Goal: Find specific page/section: Find specific page/section

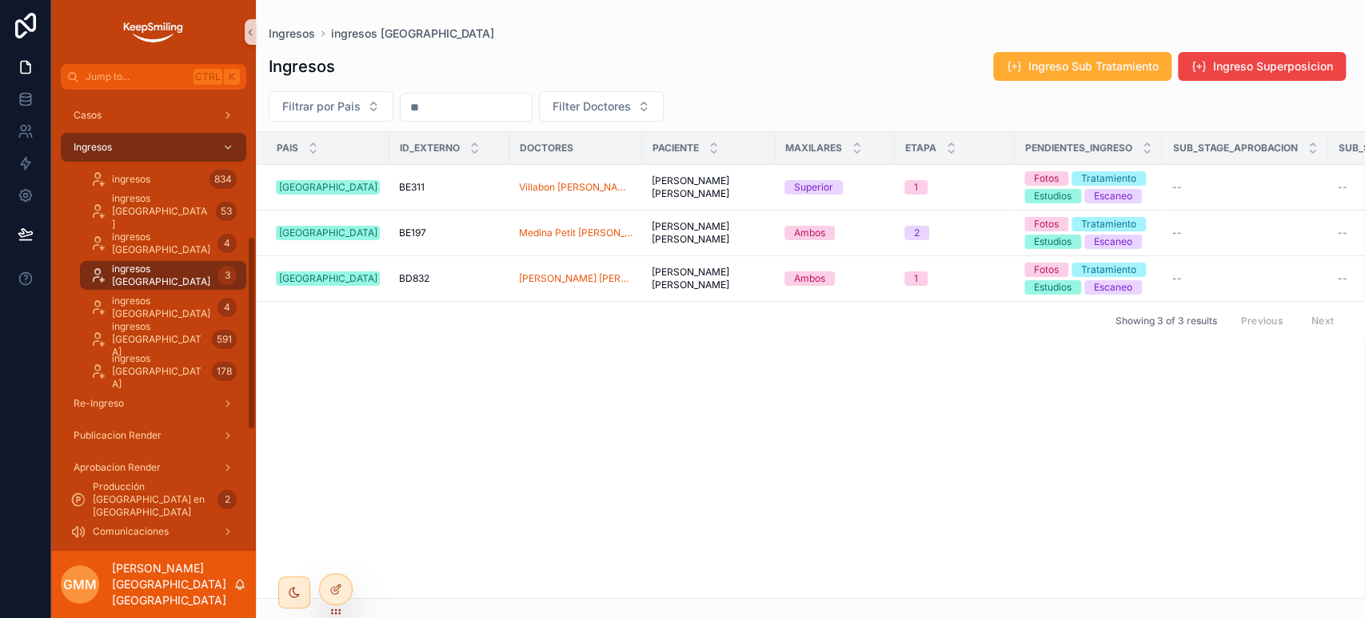
scroll to position [355, 0]
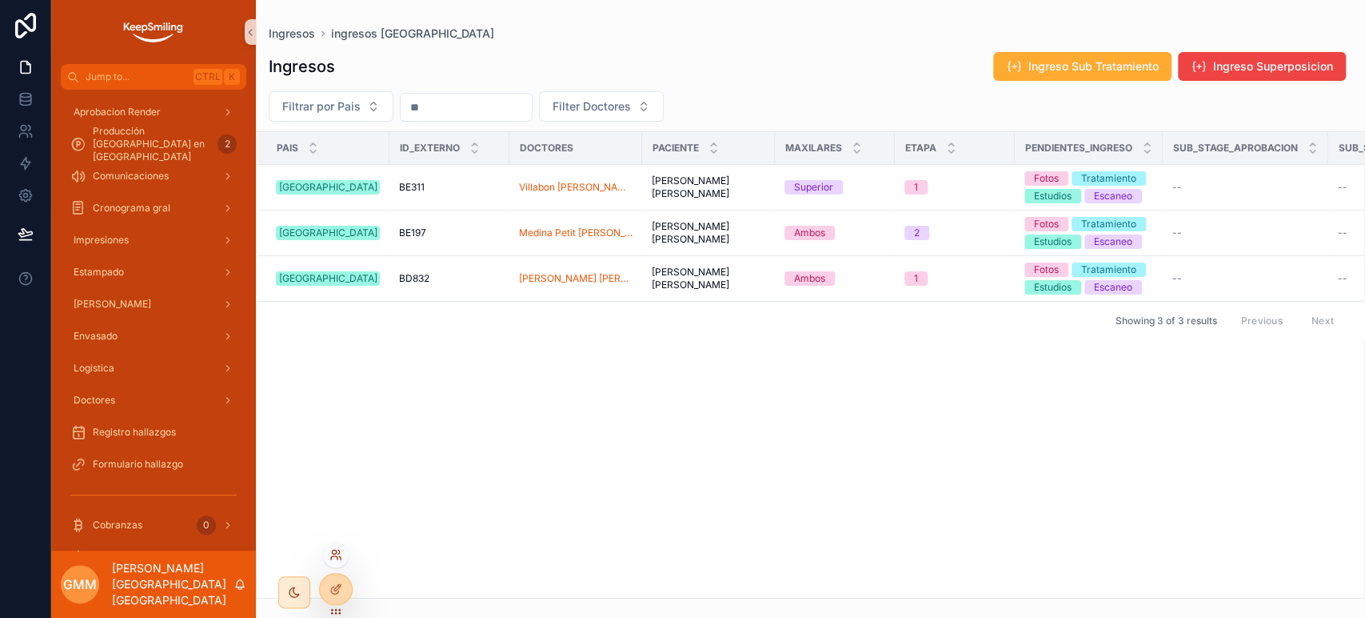
click at [335, 557] on icon at bounding box center [336, 554] width 13 height 13
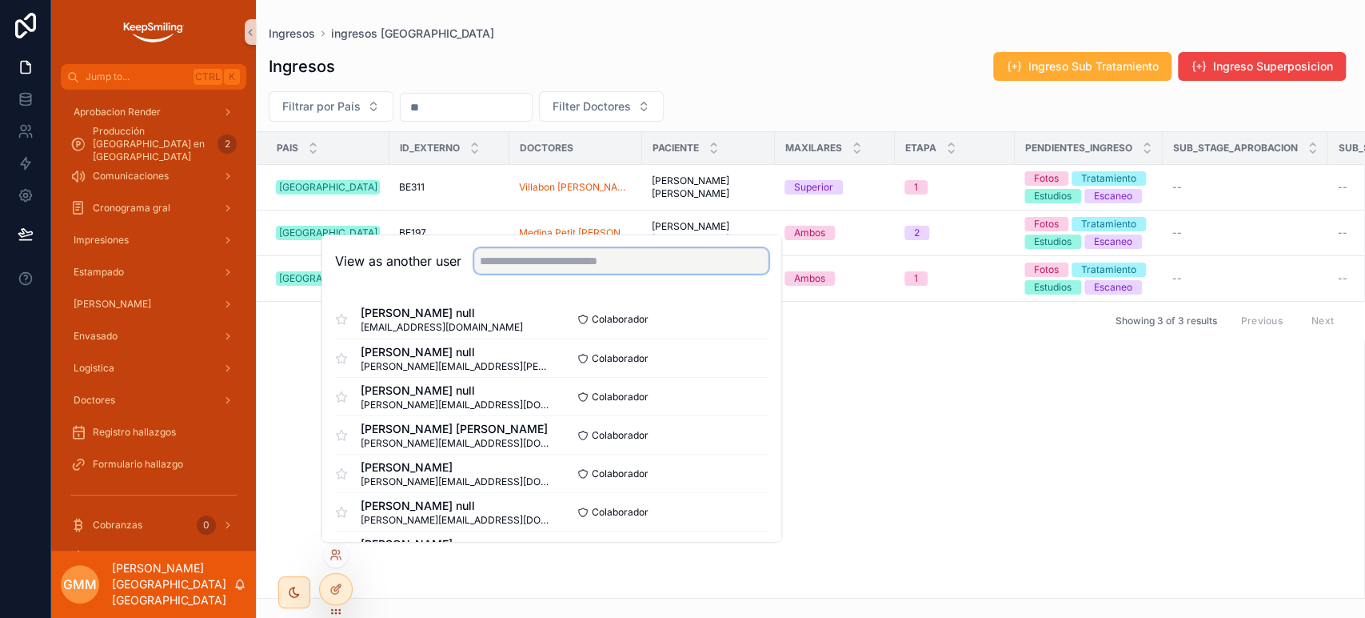
click at [483, 267] on input "text" at bounding box center [621, 261] width 294 height 26
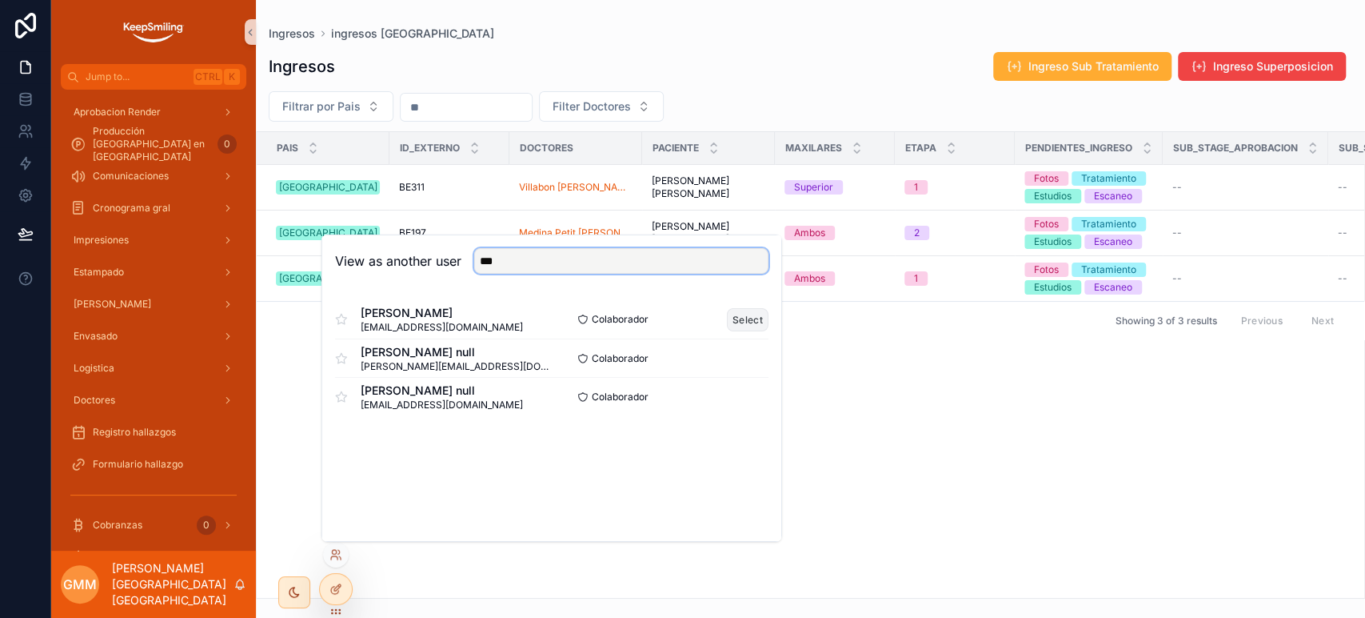
type input "***"
click at [753, 311] on button "Select" at bounding box center [748, 318] width 42 height 23
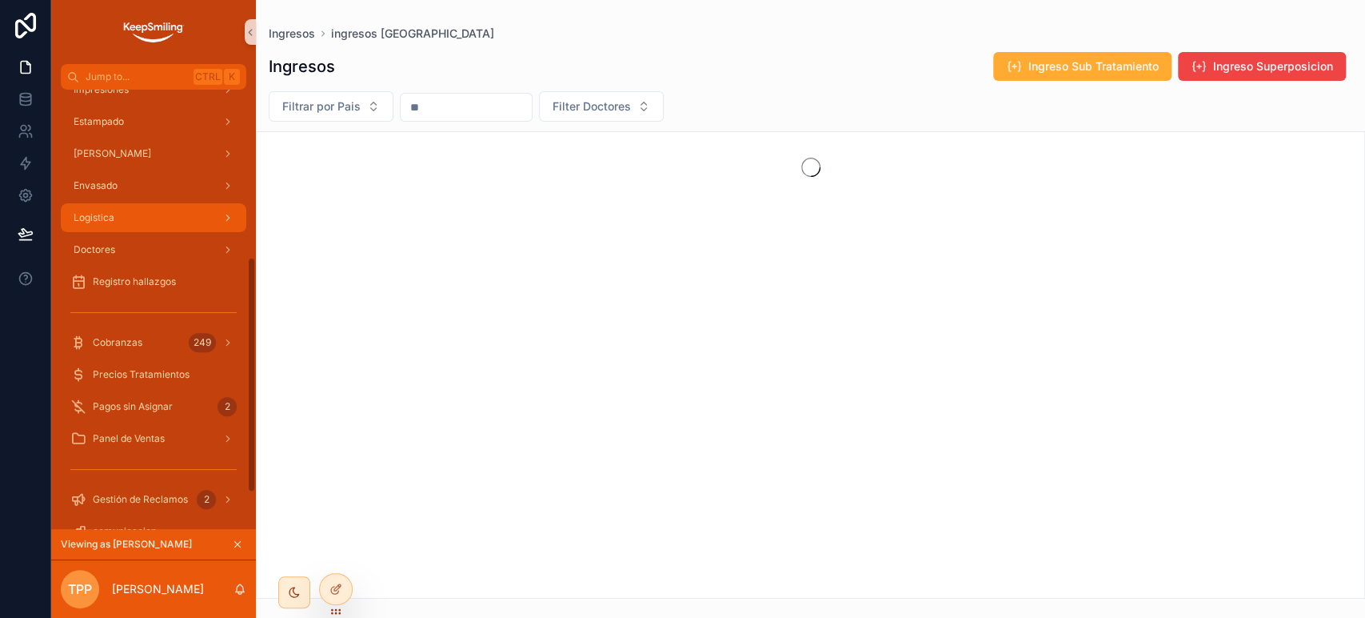
scroll to position [205, 0]
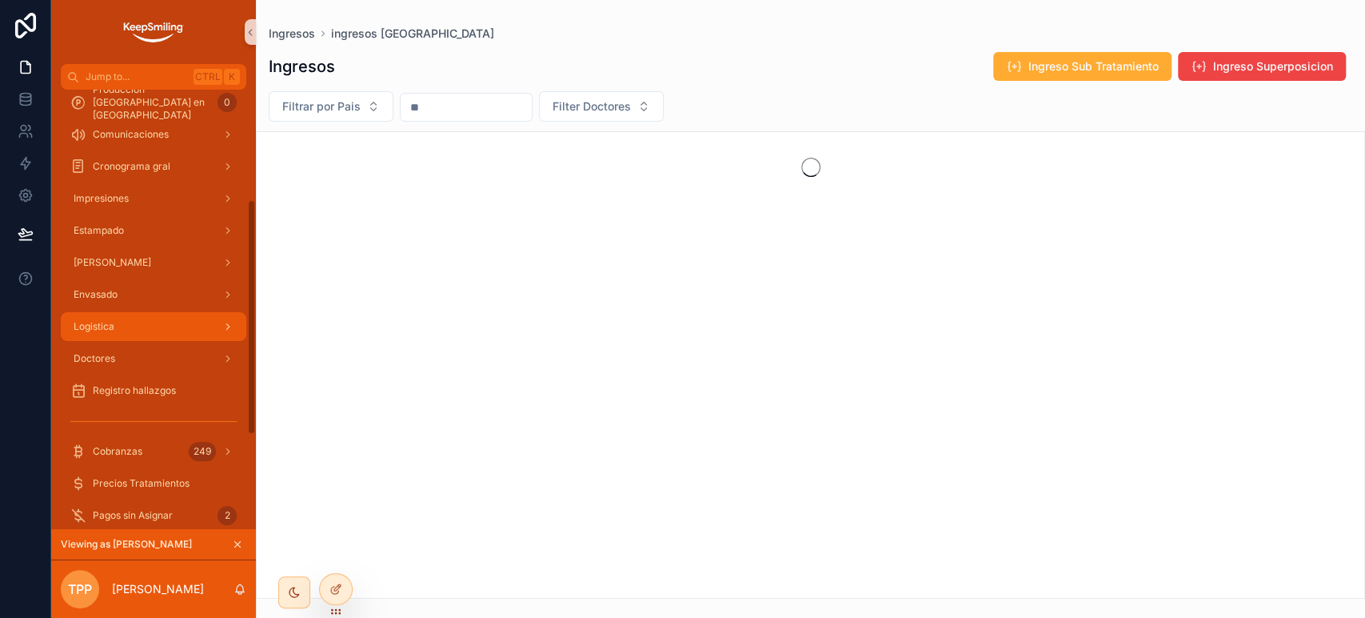
click at [147, 322] on div "Logistica" at bounding box center [153, 327] width 166 height 26
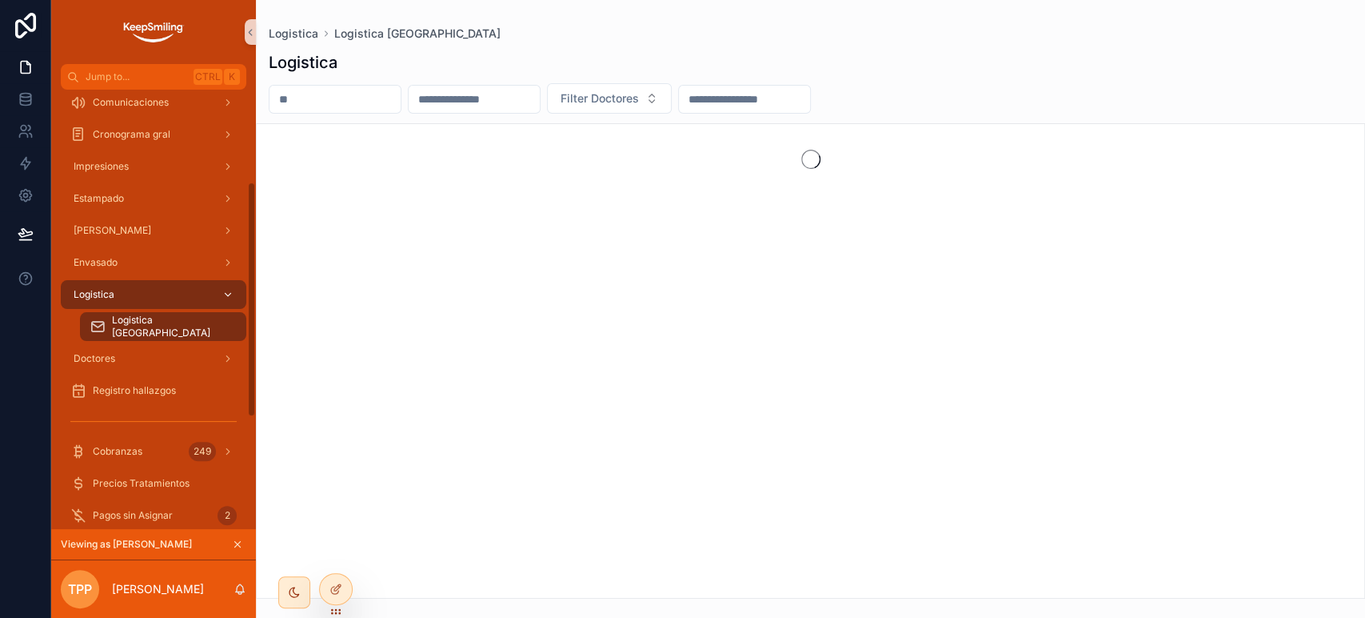
scroll to position [173, 0]
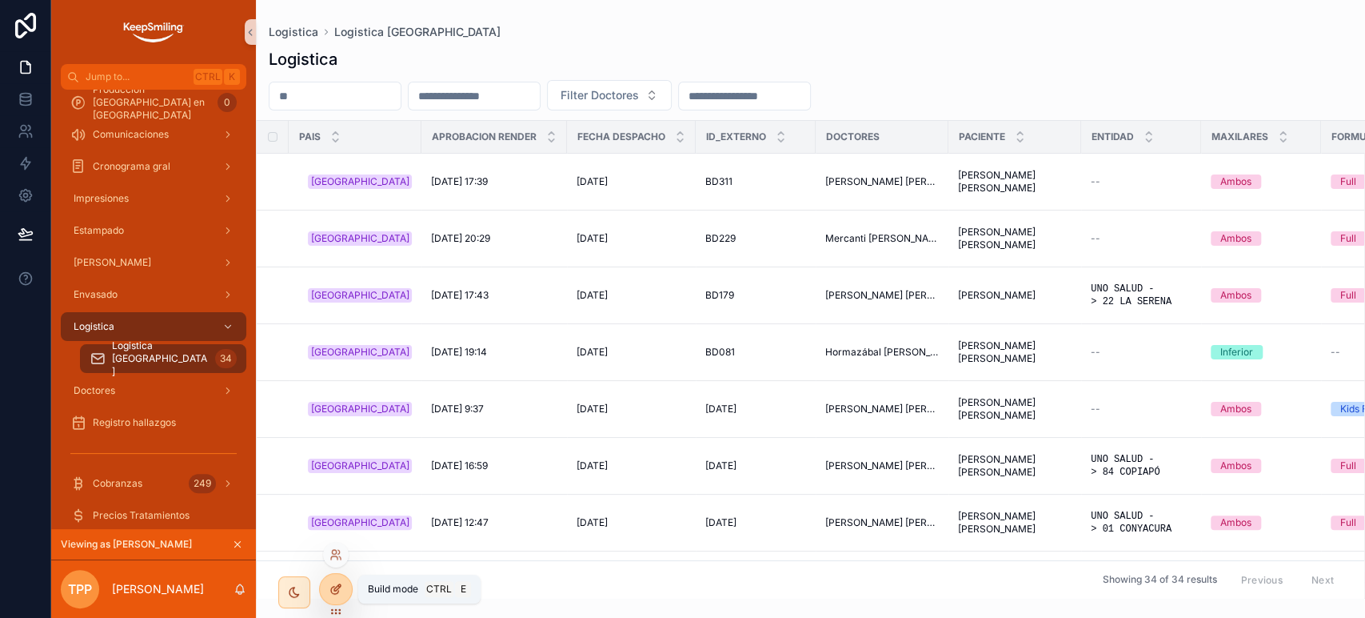
click at [330, 591] on icon at bounding box center [336, 588] width 13 height 13
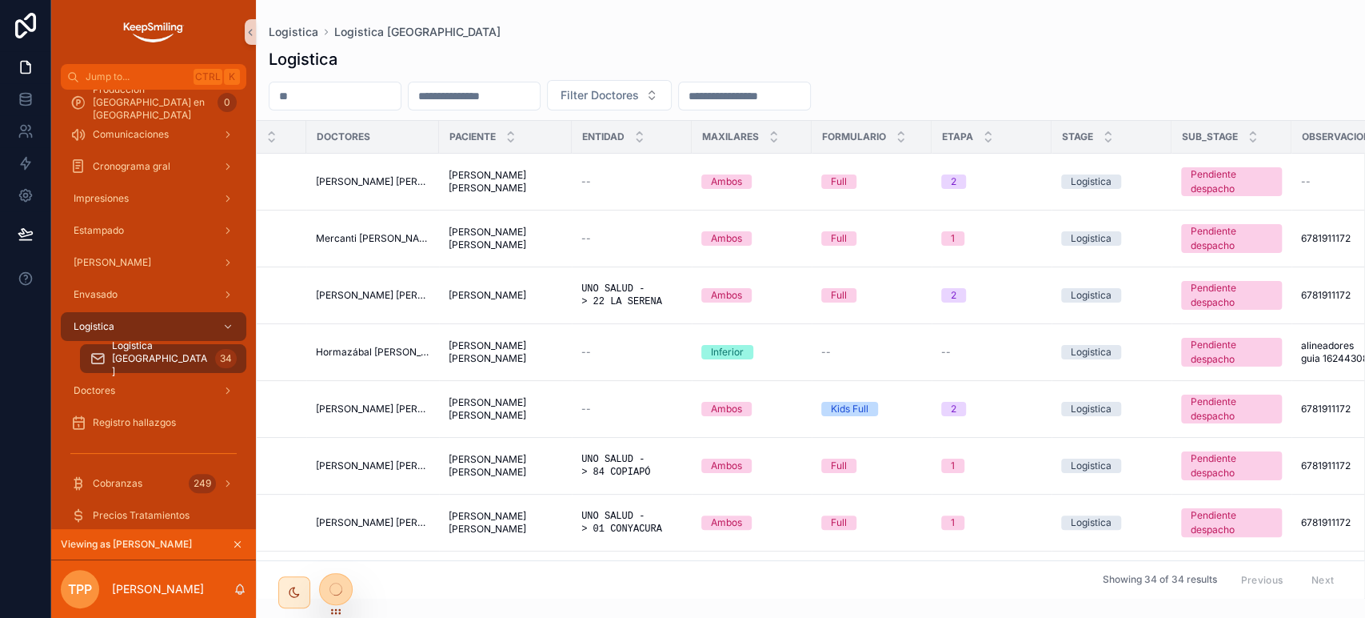
scroll to position [0, 536]
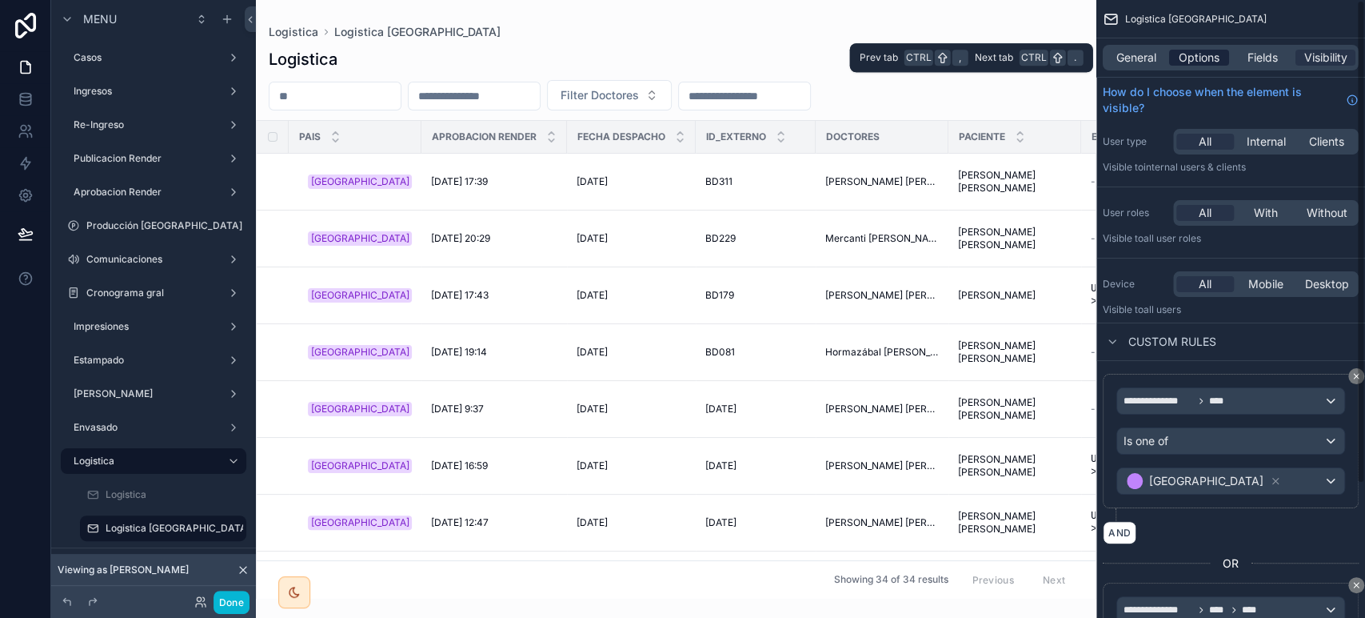
click at [1184, 60] on span "Options" at bounding box center [1199, 58] width 41 height 16
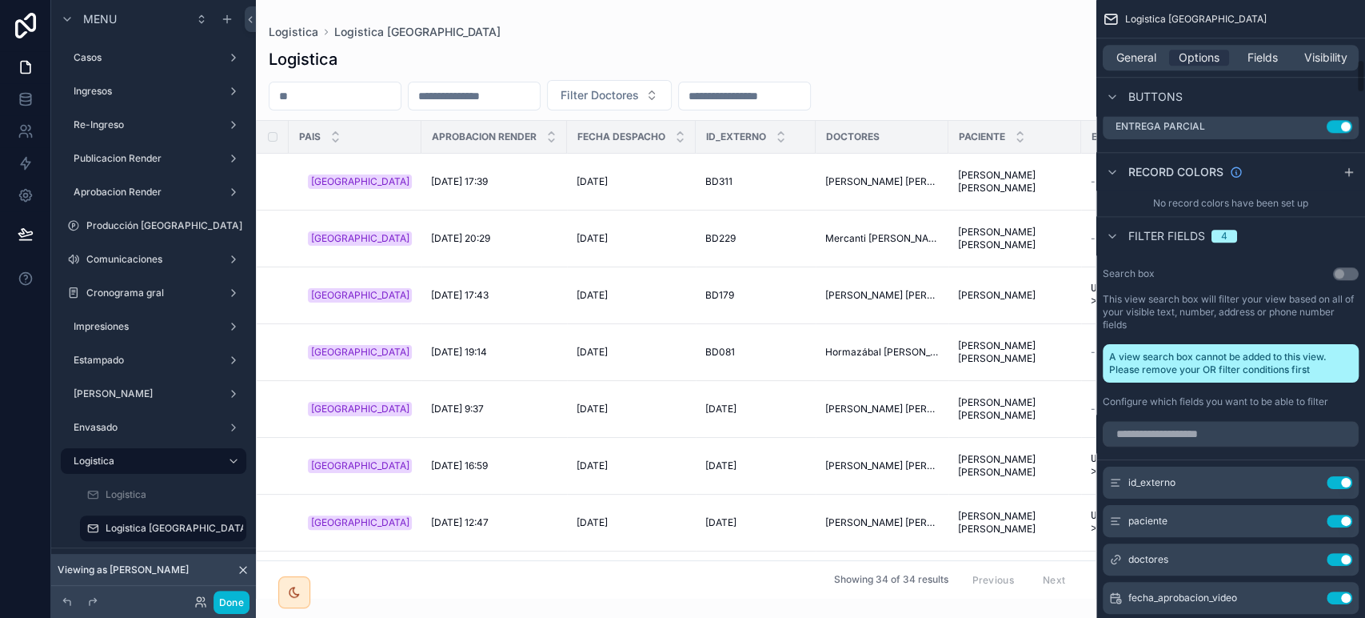
scroll to position [1244, 0]
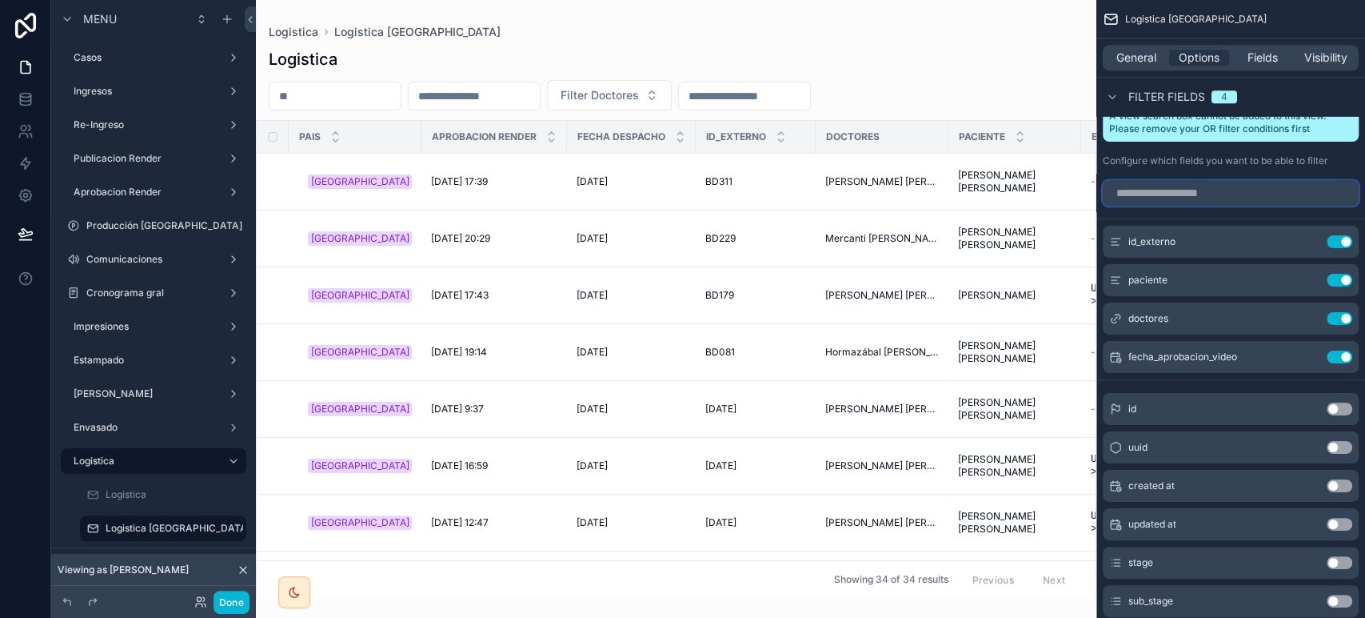
click at [1169, 202] on input "scrollable content" at bounding box center [1231, 193] width 256 height 26
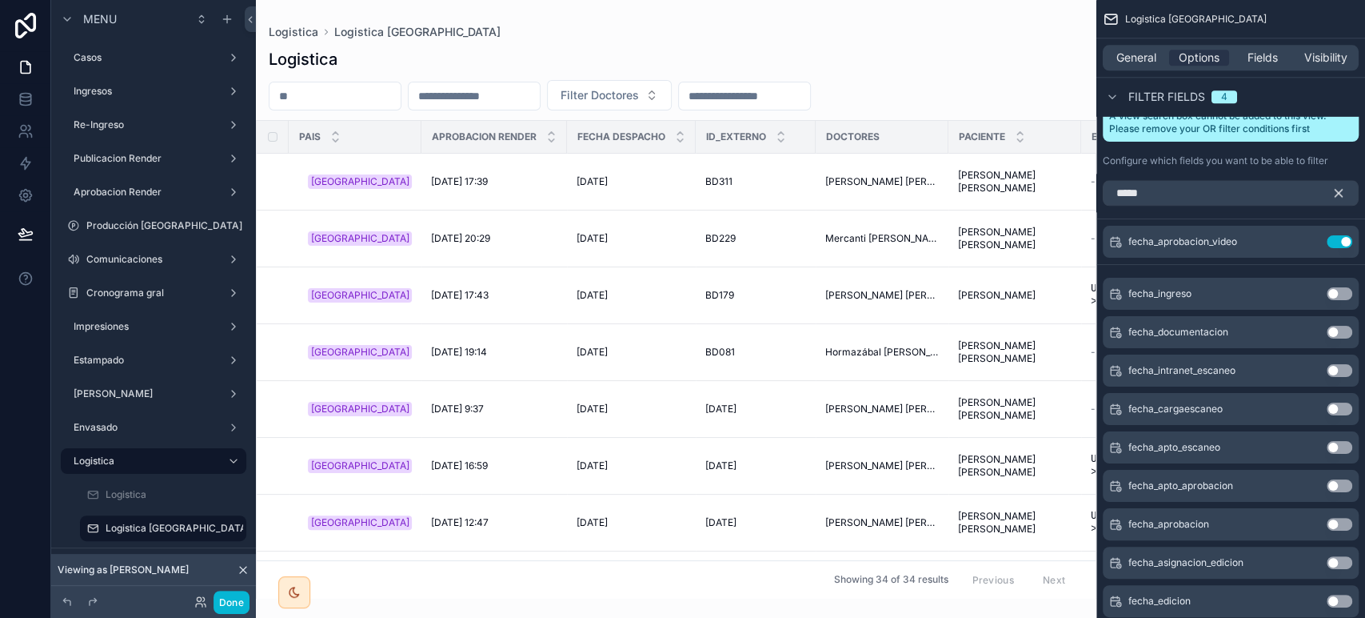
drag, startPoint x: 595, startPoint y: 591, endPoint x: 982, endPoint y: 589, distance: 387.1
click at [982, 589] on div "scrollable content" at bounding box center [676, 309] width 841 height 618
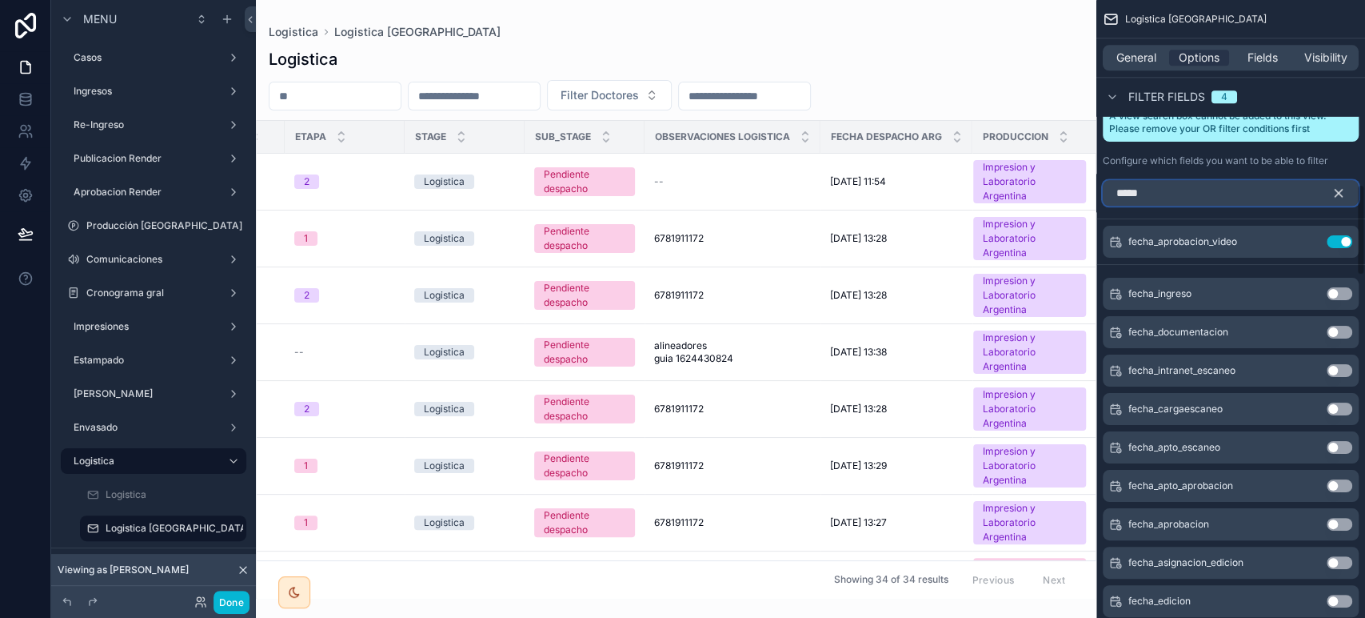
click at [1201, 185] on input "*****" at bounding box center [1231, 193] width 256 height 26
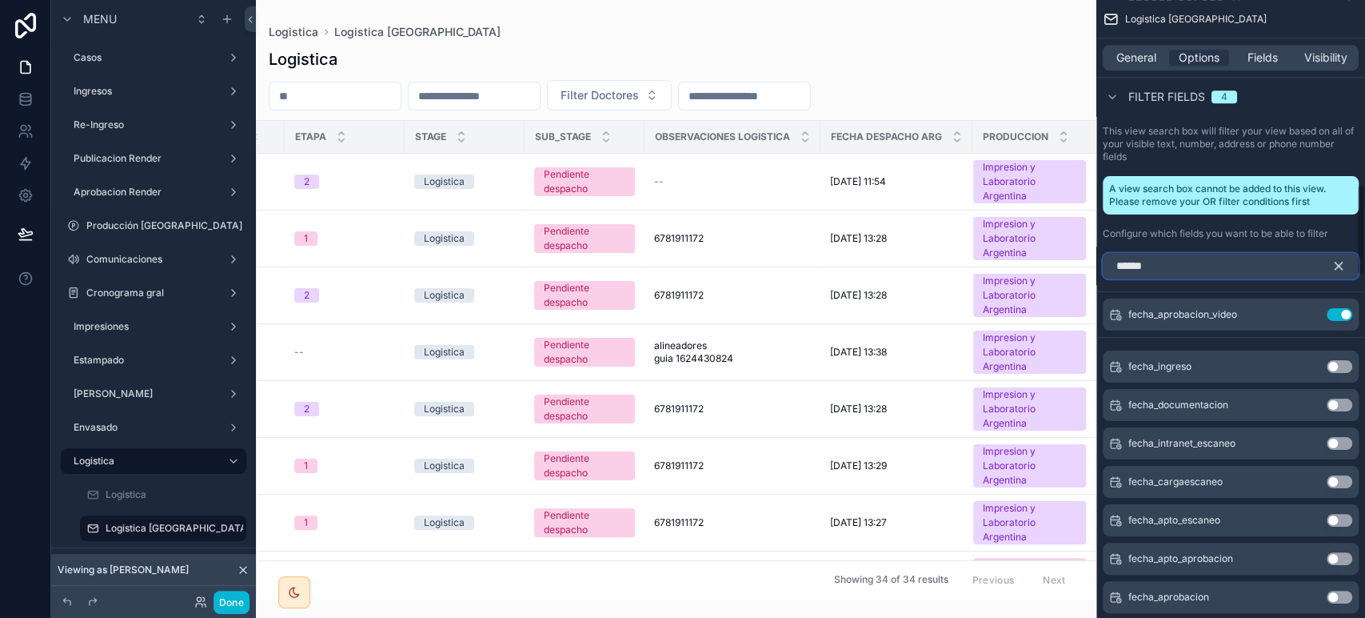
scroll to position [1244, 0]
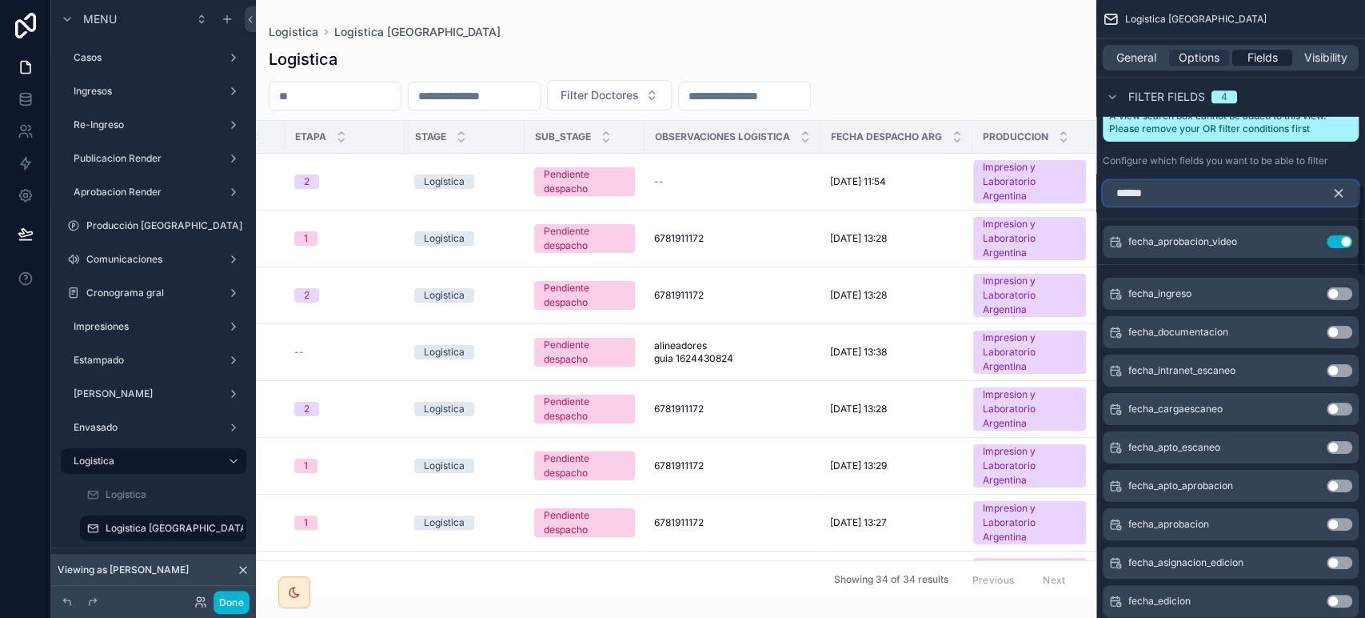
type input "******"
click at [1265, 50] on span "Fields" at bounding box center [1263, 58] width 30 height 16
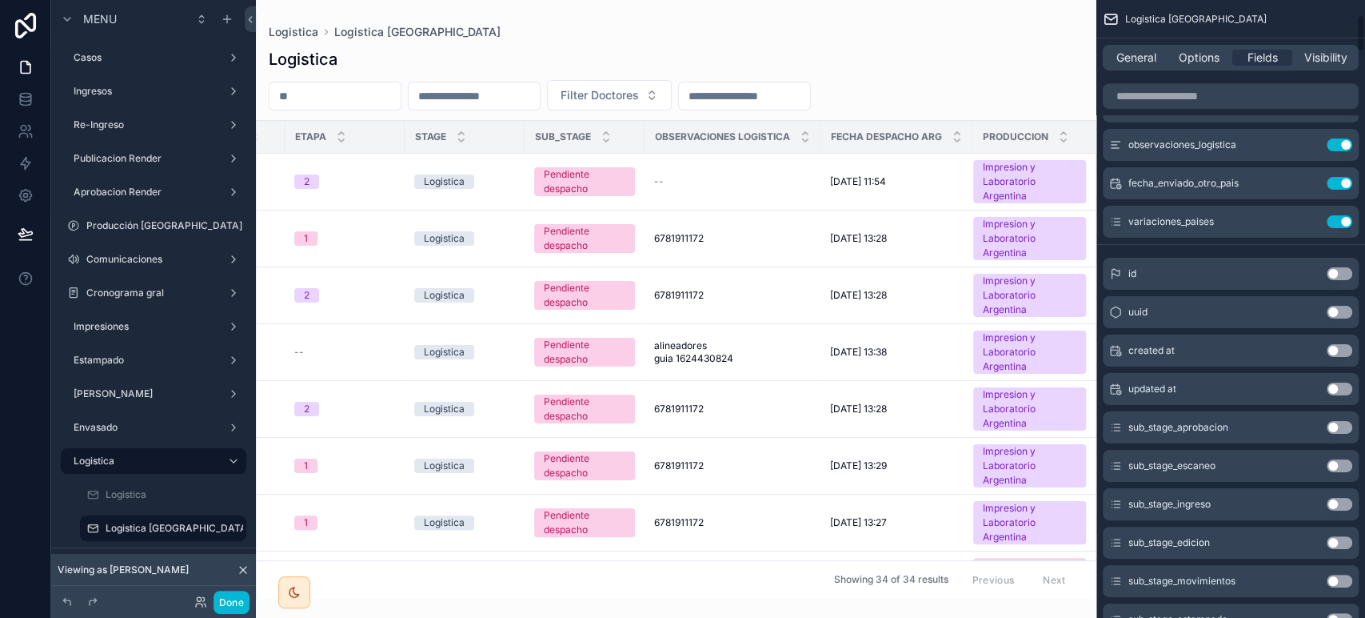
scroll to position [178, 0]
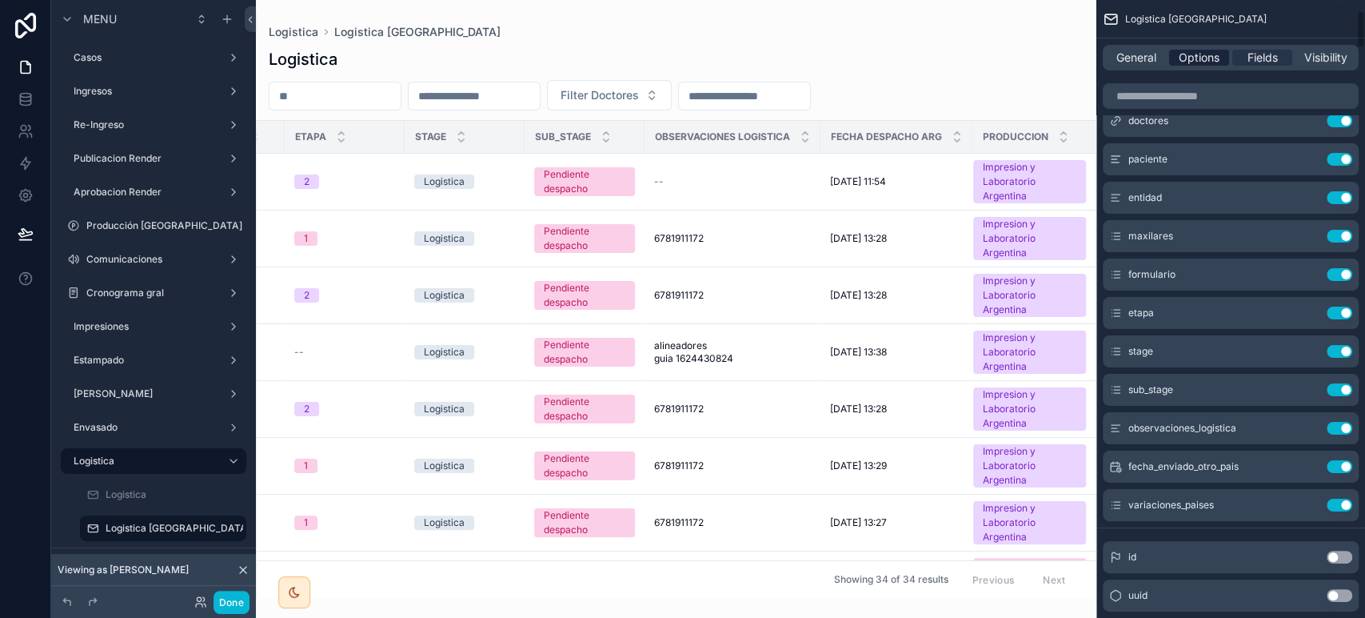
click at [1193, 61] on span "Options" at bounding box center [1199, 58] width 41 height 16
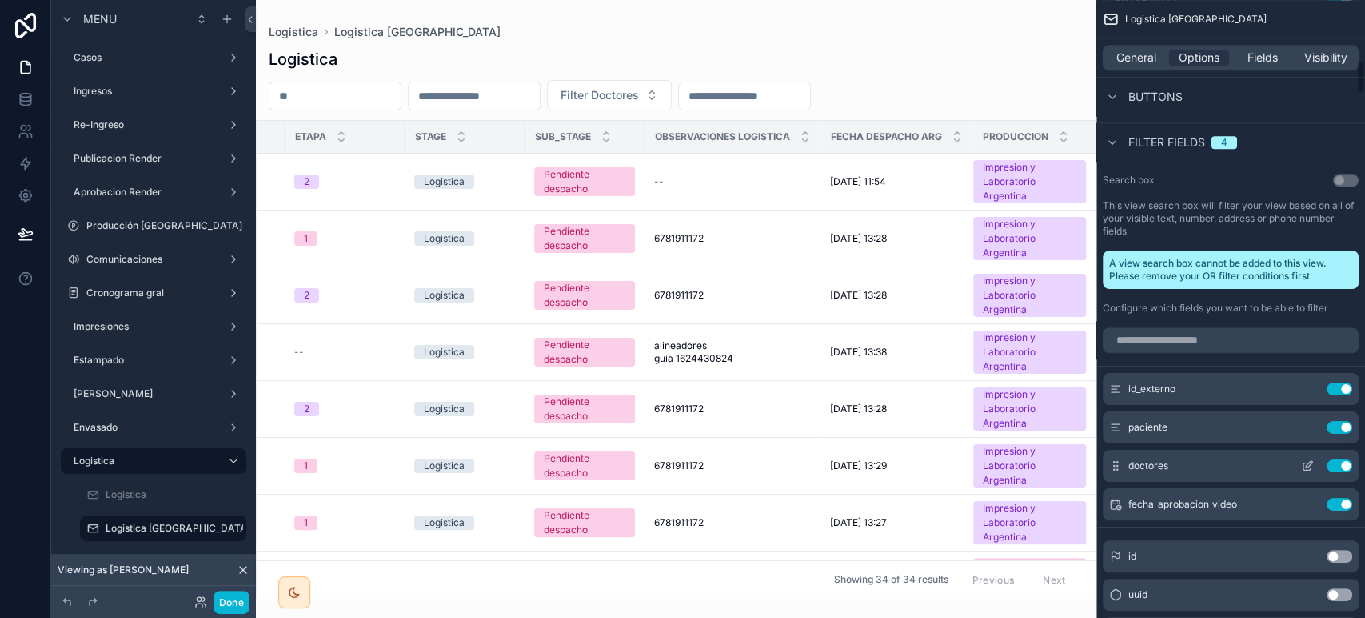
scroll to position [1066, 0]
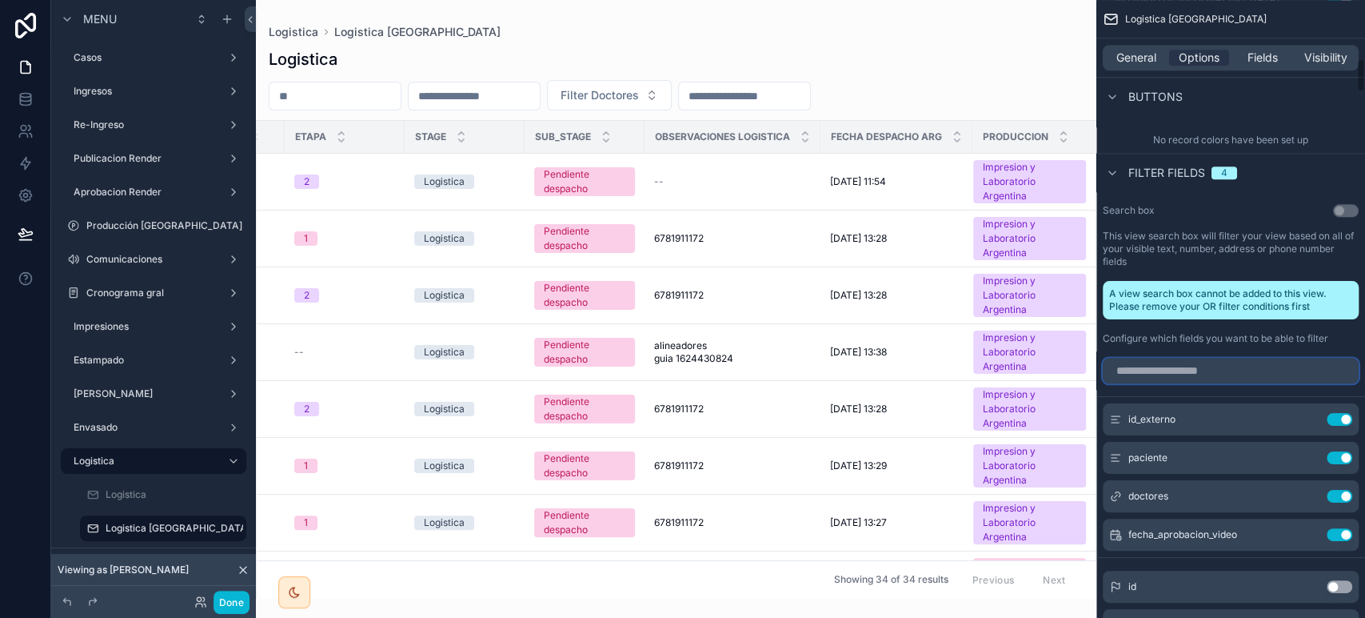
click at [1157, 376] on input "scrollable content" at bounding box center [1231, 371] width 256 height 26
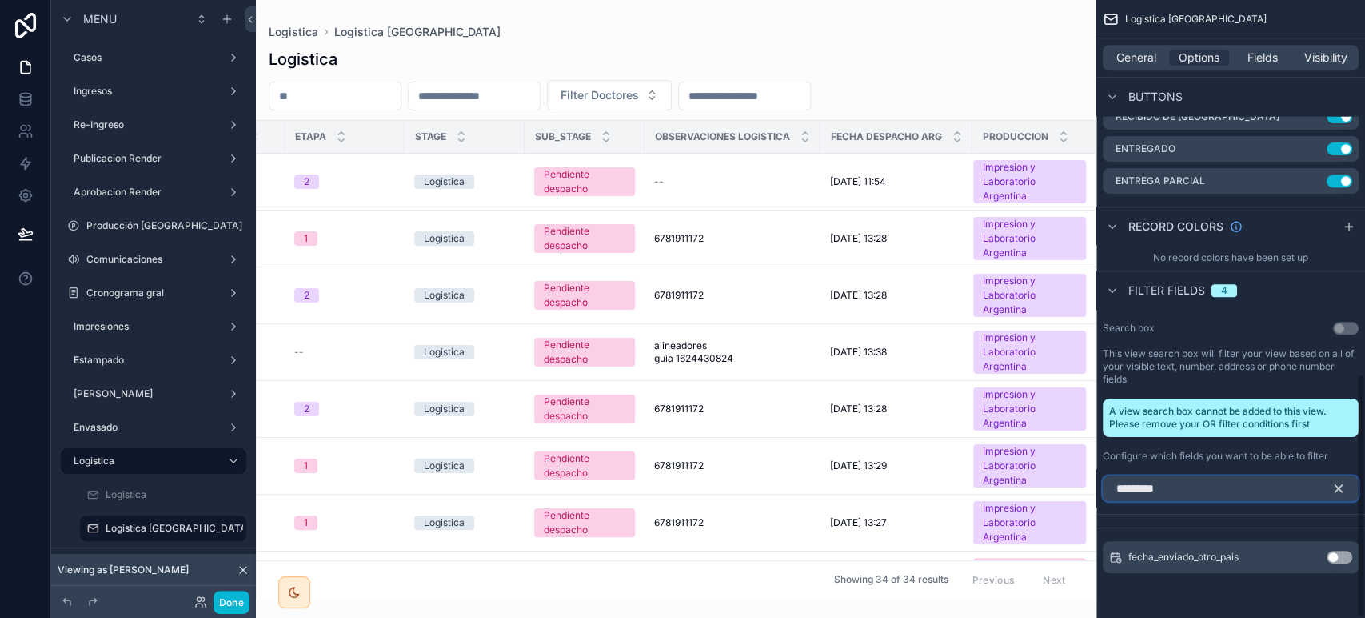
scroll to position [947, 0]
type input "**********"
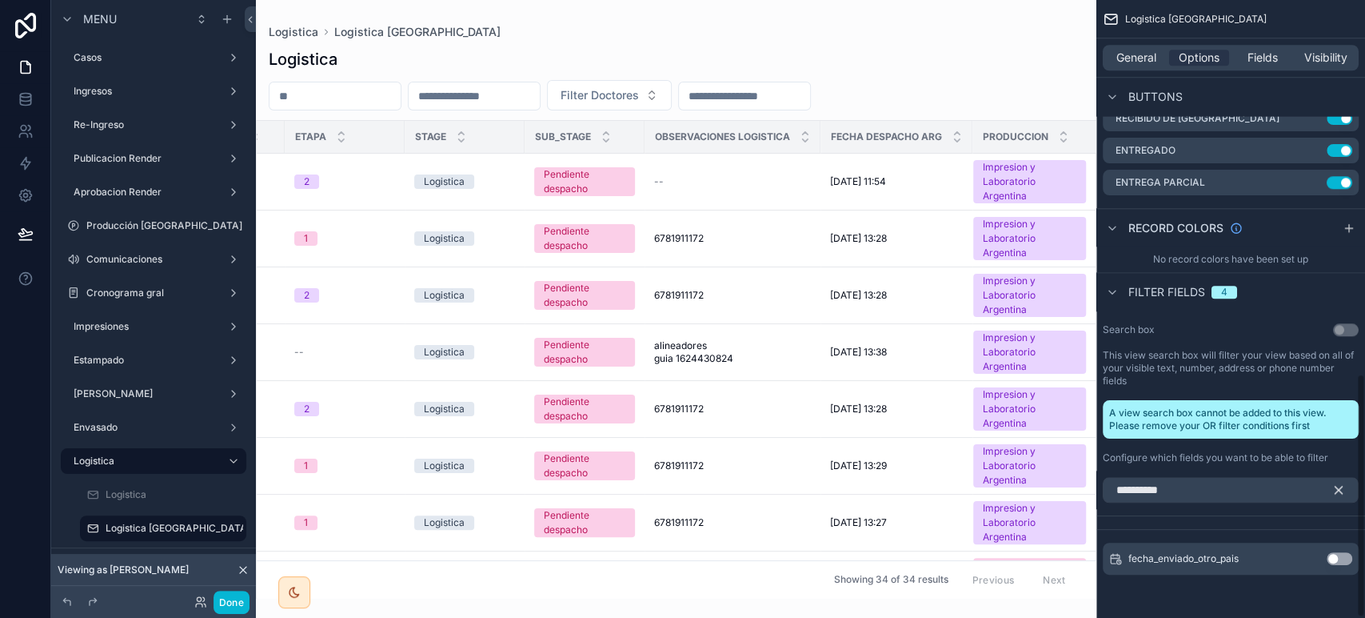
click at [1336, 552] on button "Use setting" at bounding box center [1340, 558] width 26 height 13
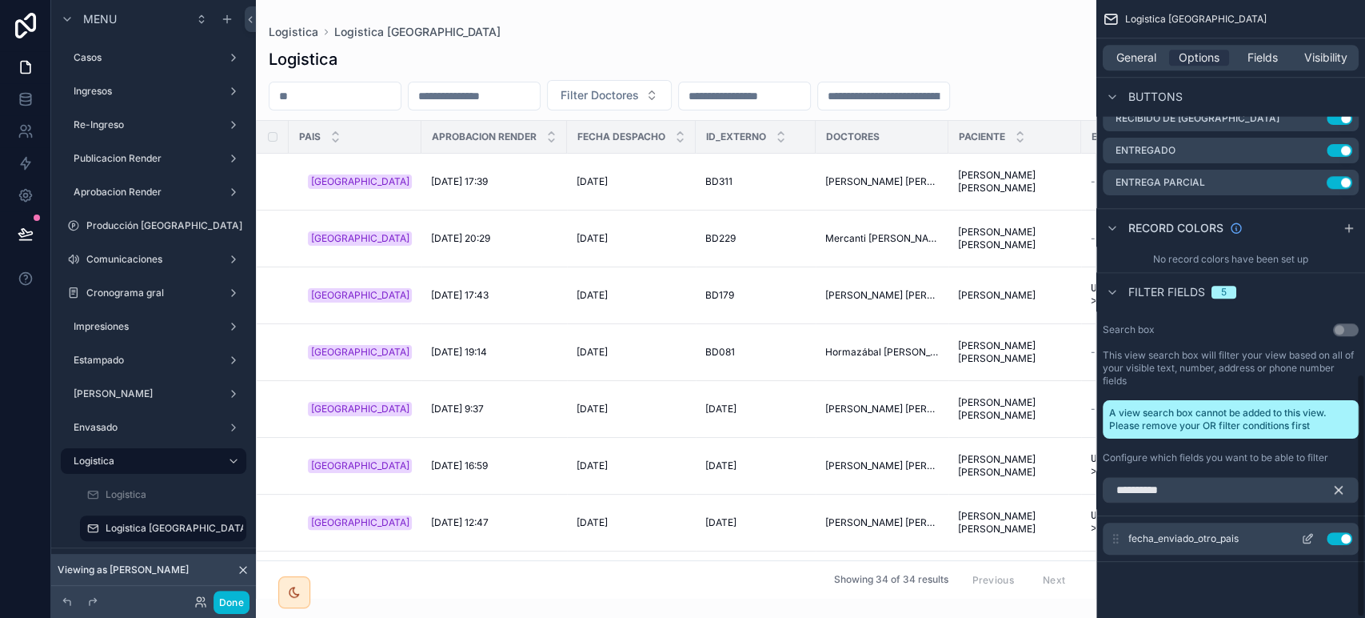
click at [1307, 536] on icon "scrollable content" at bounding box center [1307, 538] width 13 height 13
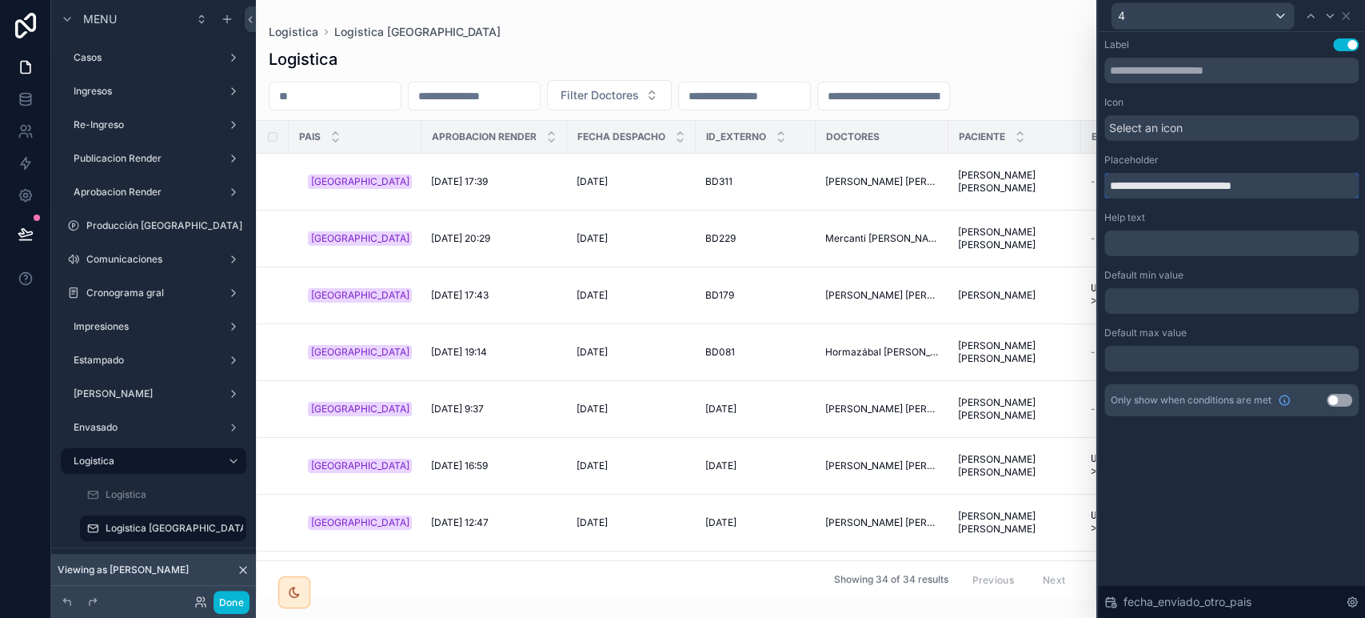
drag, startPoint x: 973, startPoint y: 181, endPoint x: 937, endPoint y: 182, distance: 35.2
click at [938, 181] on div "**********" at bounding box center [682, 309] width 1365 height 618
type input "**********"
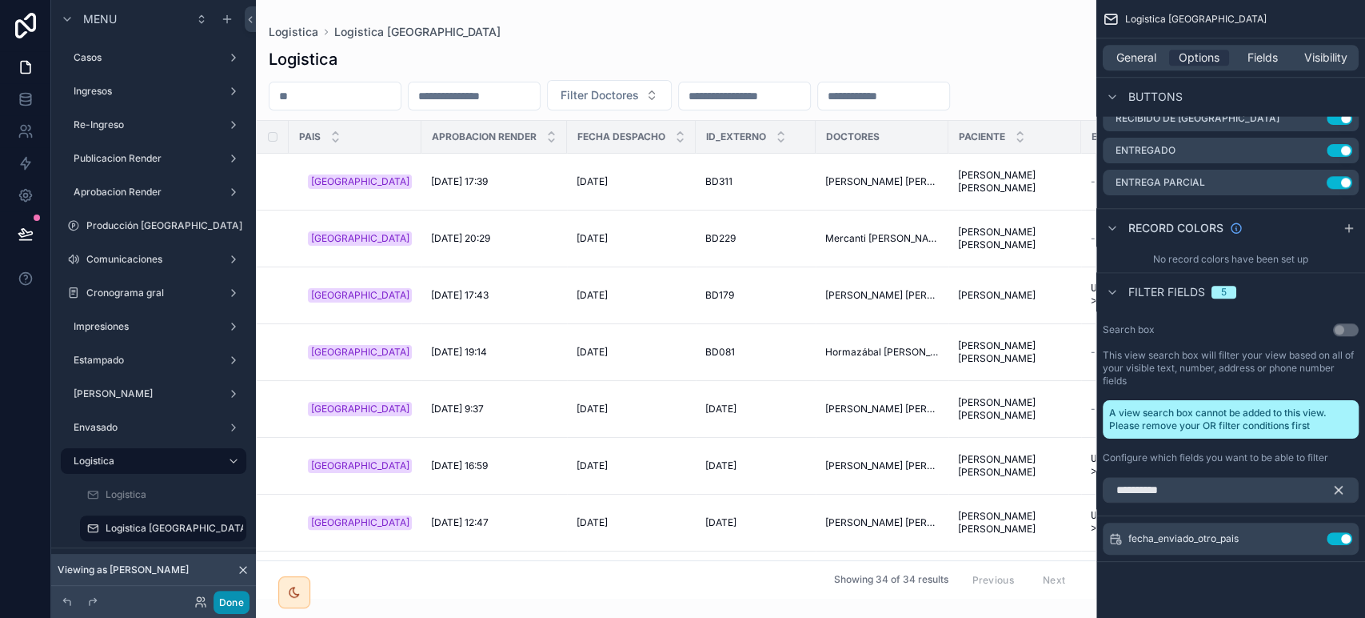
click at [230, 603] on button "Done" at bounding box center [232, 601] width 36 height 23
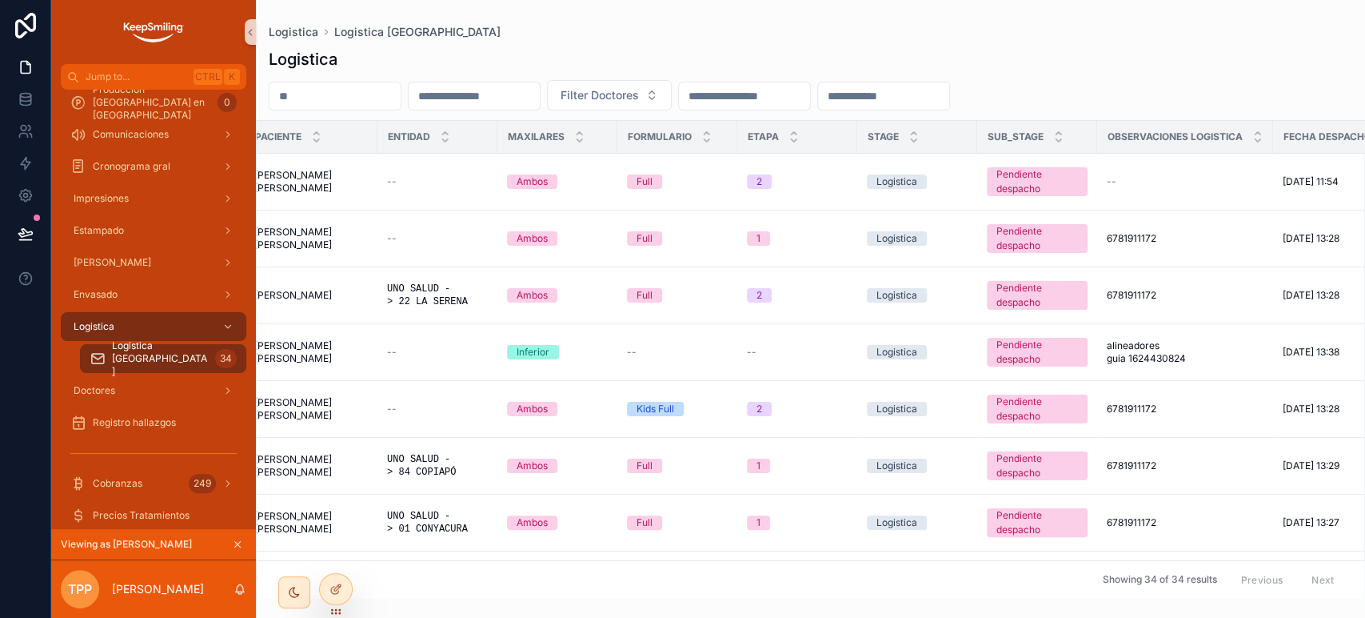
scroll to position [0, 888]
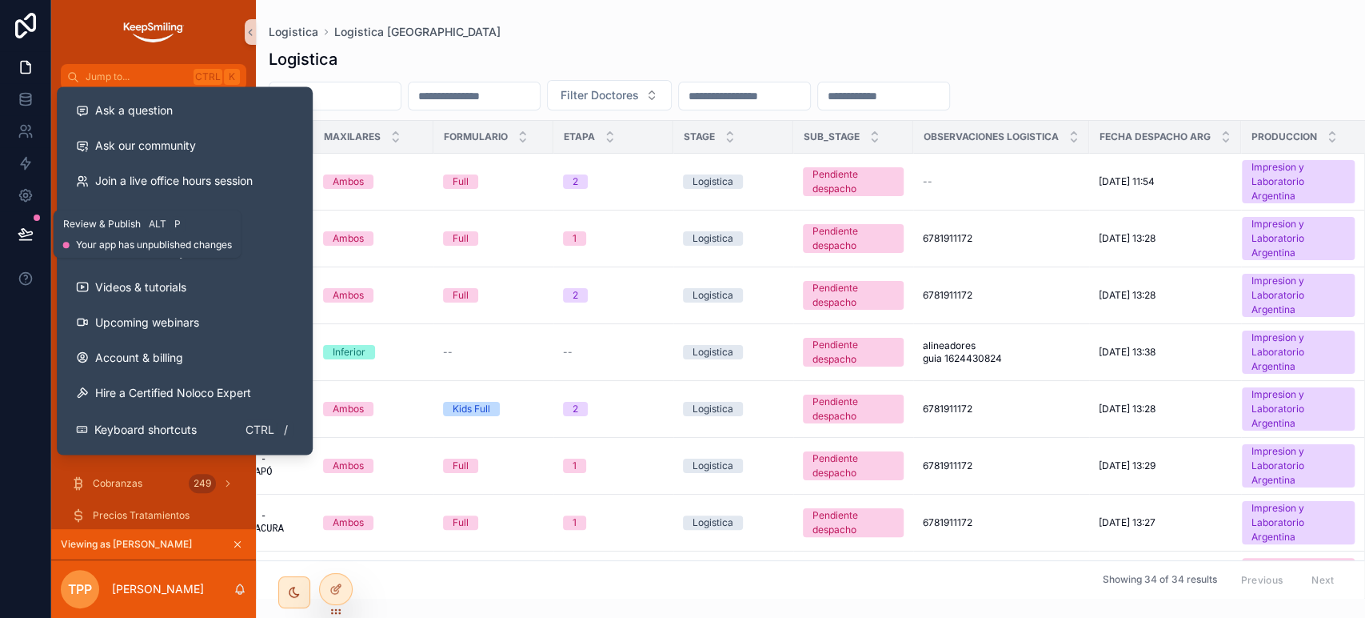
click at [21, 242] on button at bounding box center [25, 233] width 35 height 45
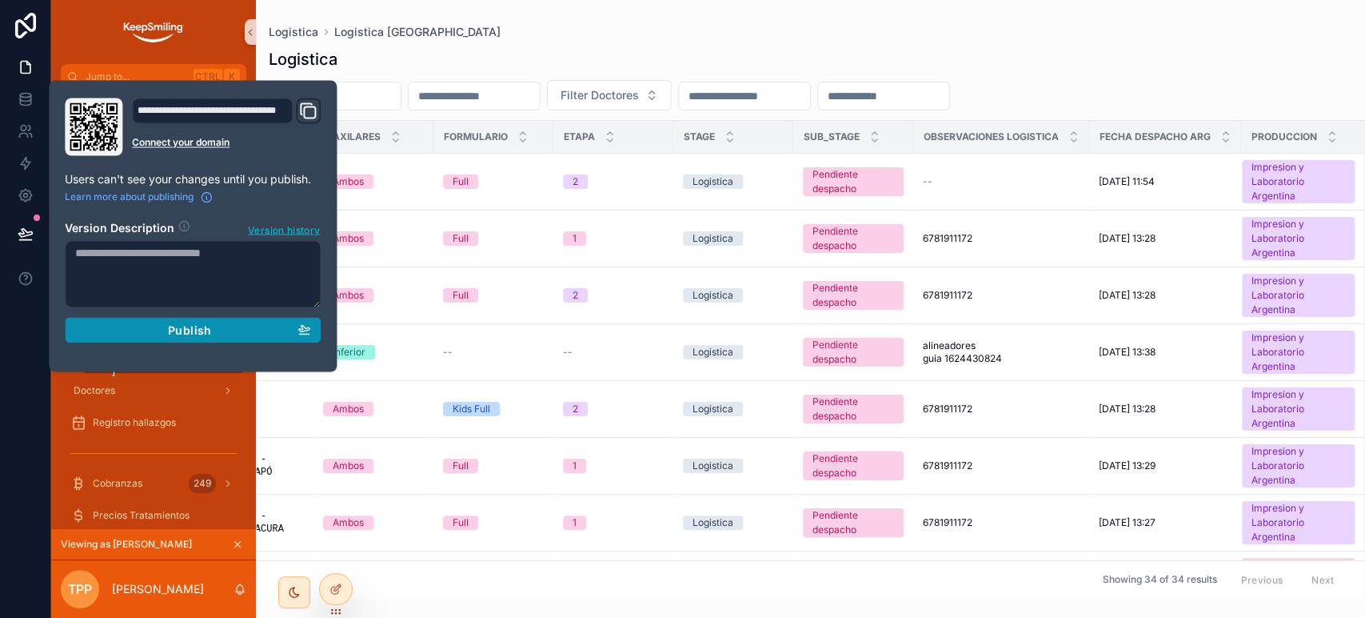
click at [222, 326] on div "Publish" at bounding box center [192, 329] width 235 height 14
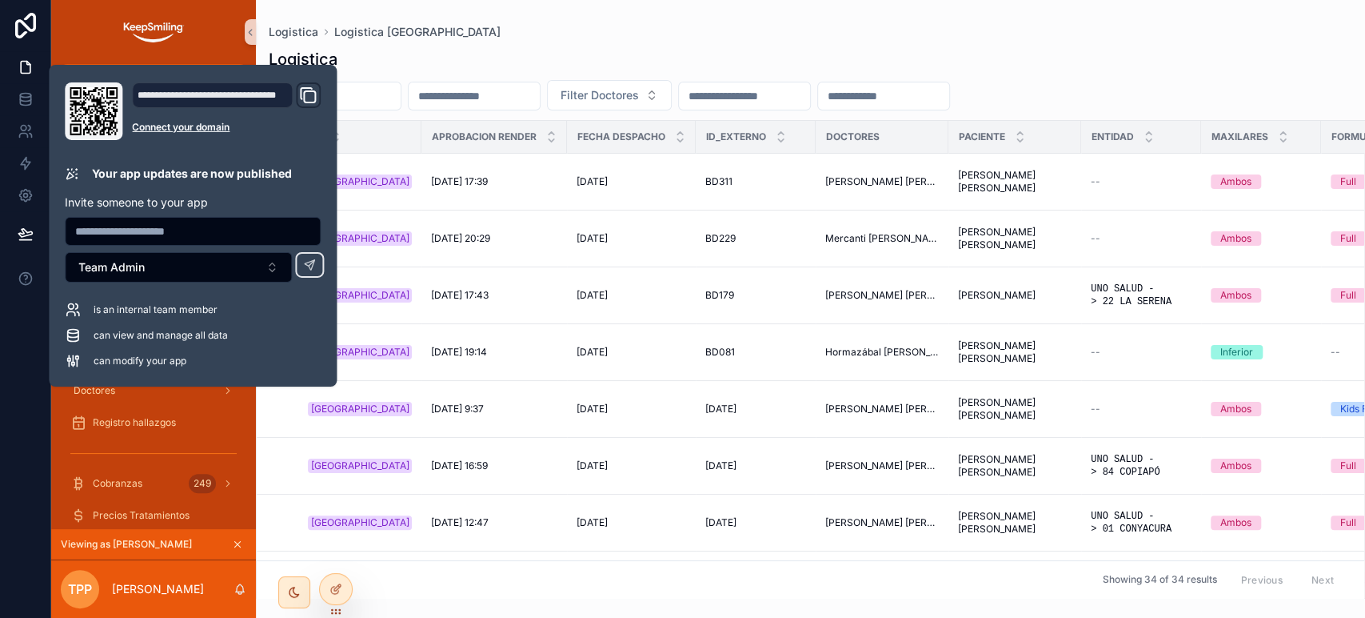
drag, startPoint x: 523, startPoint y: 23, endPoint x: 324, endPoint y: 114, distance: 218.7
click at [523, 23] on div "Logistica Logistica [GEOGRAPHIC_DATA] Logistica Filter Doctores Pais Aprobacion…" at bounding box center [810, 299] width 1109 height 598
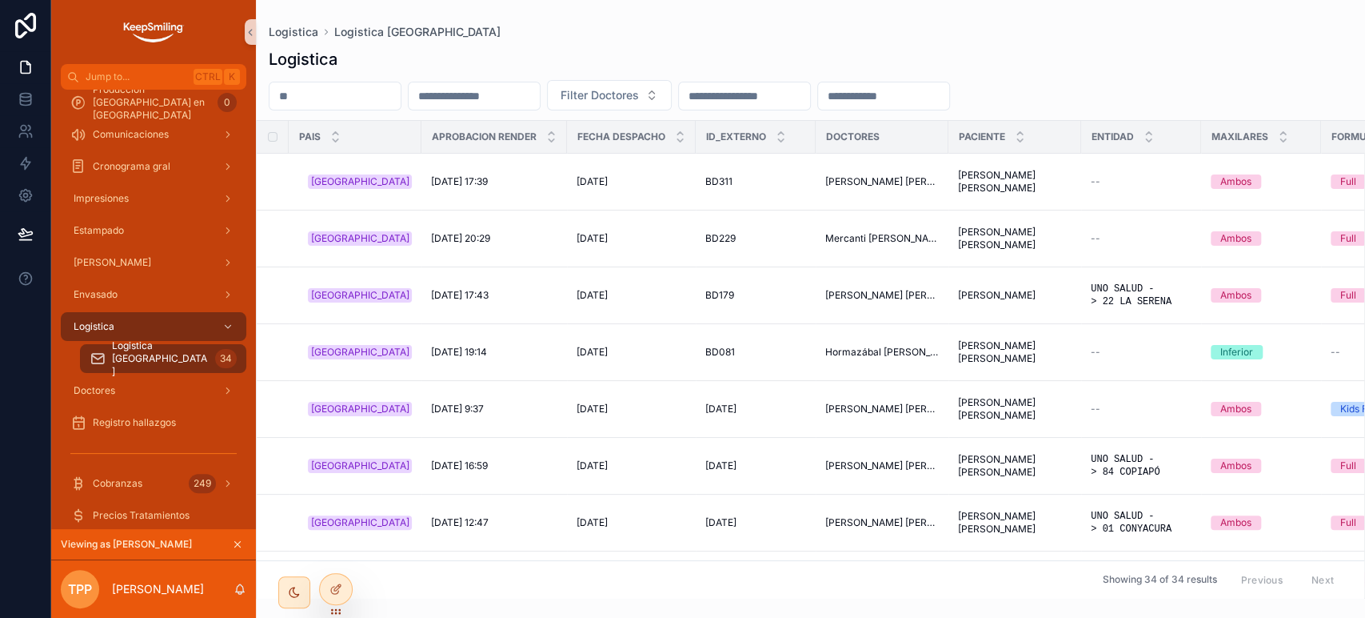
drag, startPoint x: 464, startPoint y: 50, endPoint x: 534, endPoint y: 68, distance: 72.6
click at [464, 50] on div "Logistica" at bounding box center [811, 59] width 1084 height 22
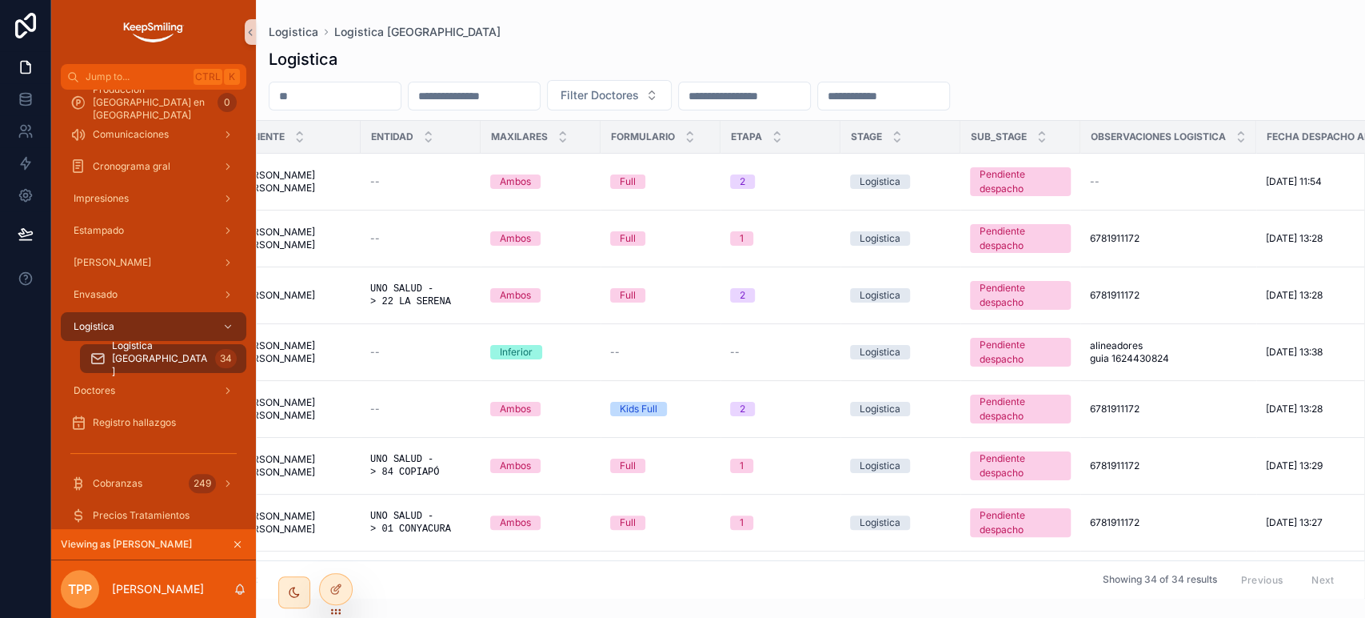
scroll to position [0, 888]
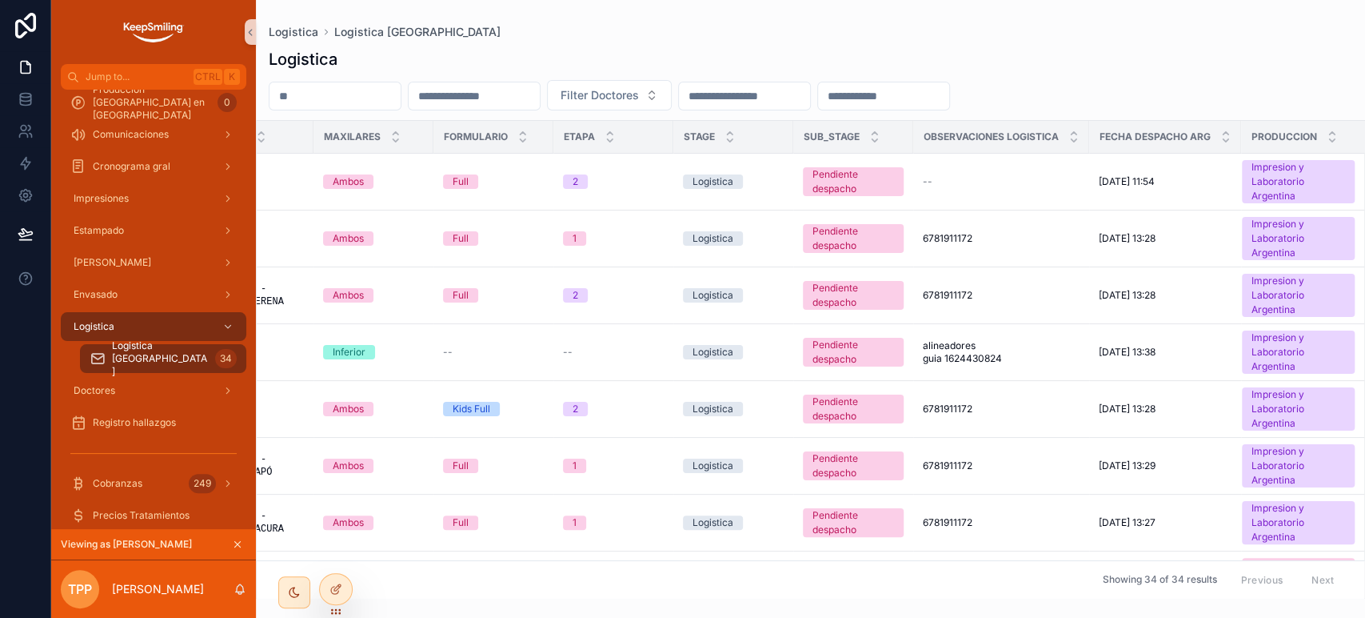
click at [949, 101] on input "scrollable content" at bounding box center [883, 96] width 131 height 22
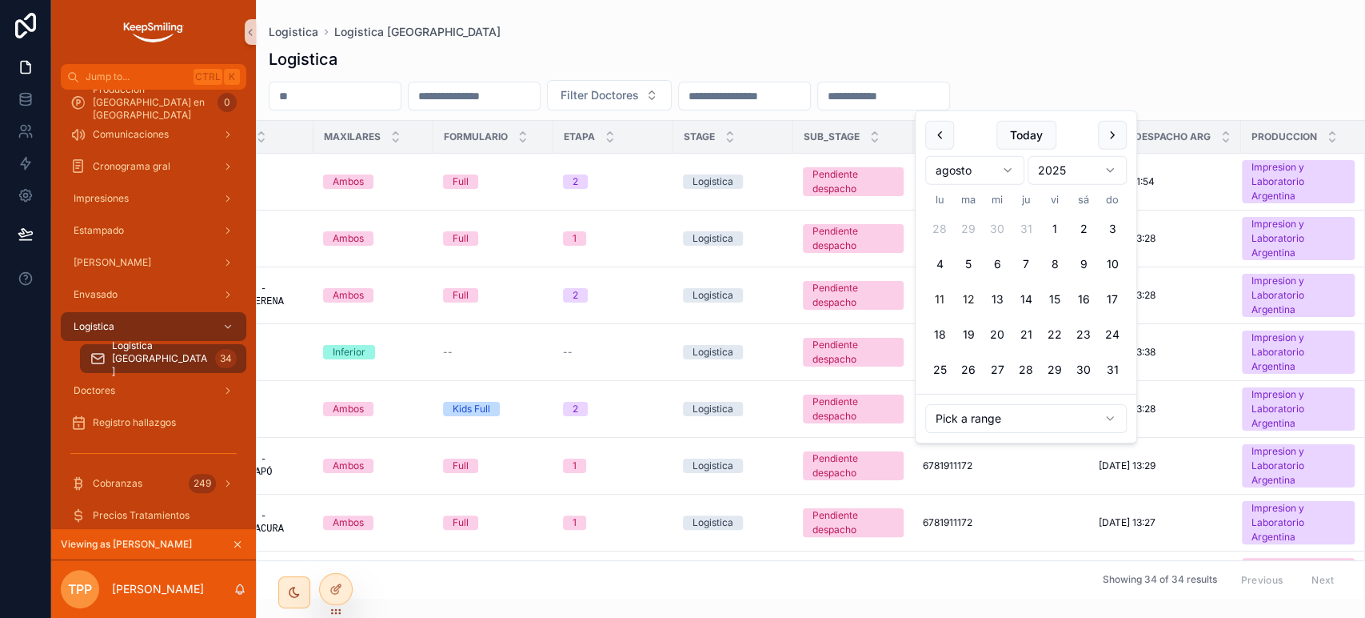
click at [945, 295] on button "11" at bounding box center [939, 299] width 29 height 29
type input "**********"
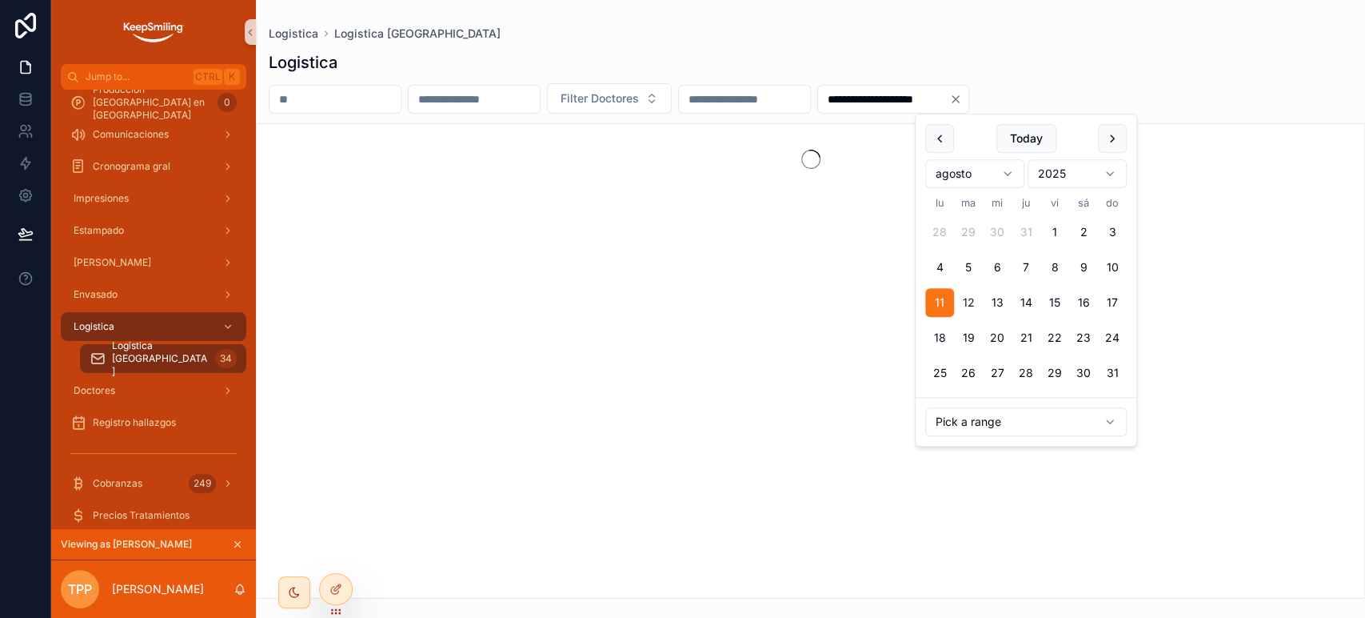
click at [888, 47] on div "**********" at bounding box center [810, 320] width 1109 height 557
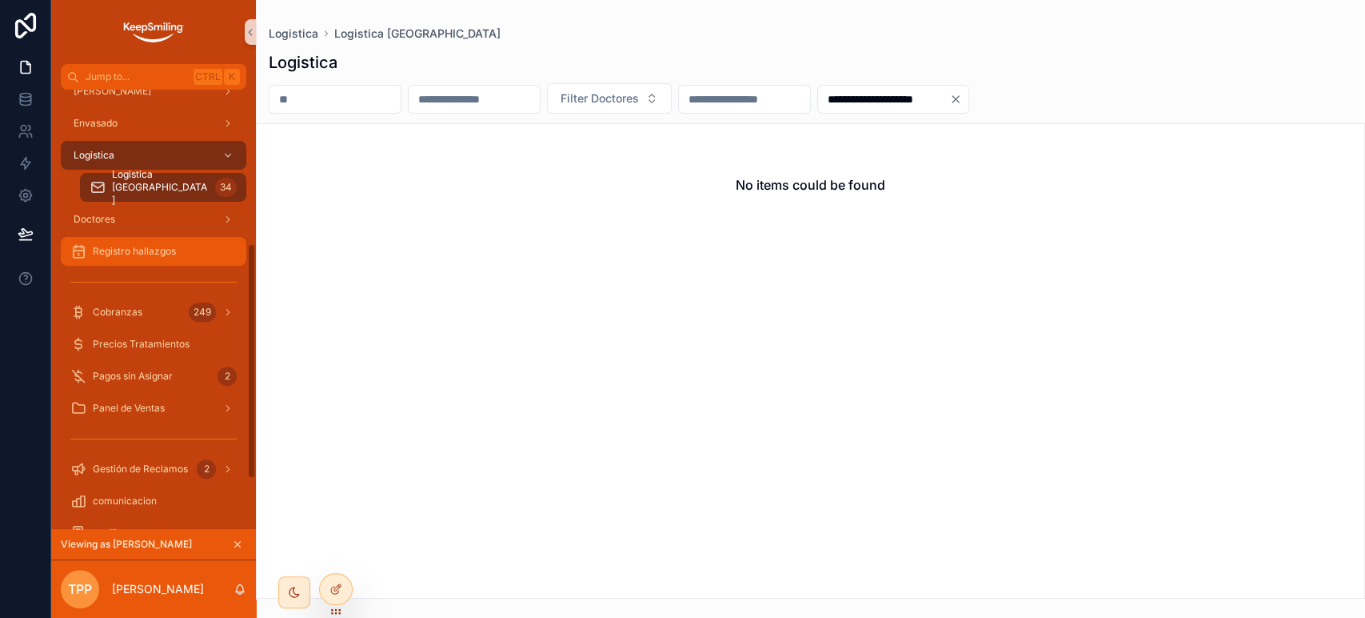
scroll to position [351, 0]
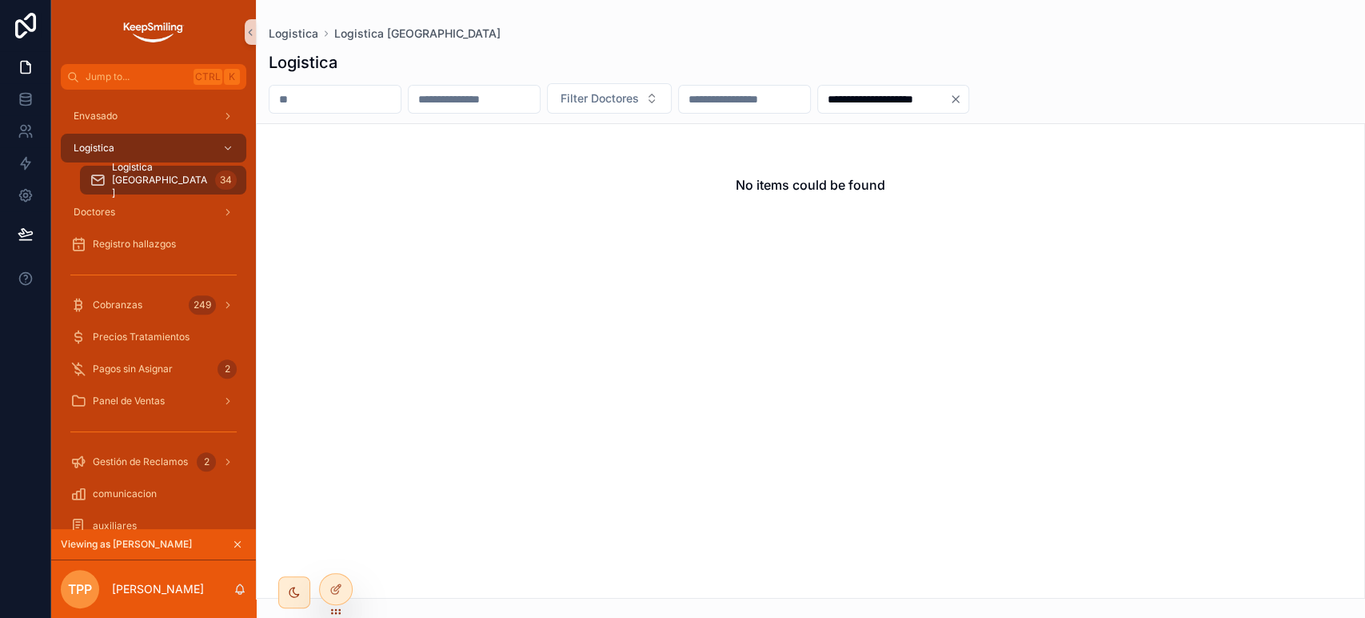
click at [962, 99] on icon "Clear" at bounding box center [955, 99] width 13 height 13
click at [949, 94] on input "scrollable content" at bounding box center [883, 99] width 131 height 22
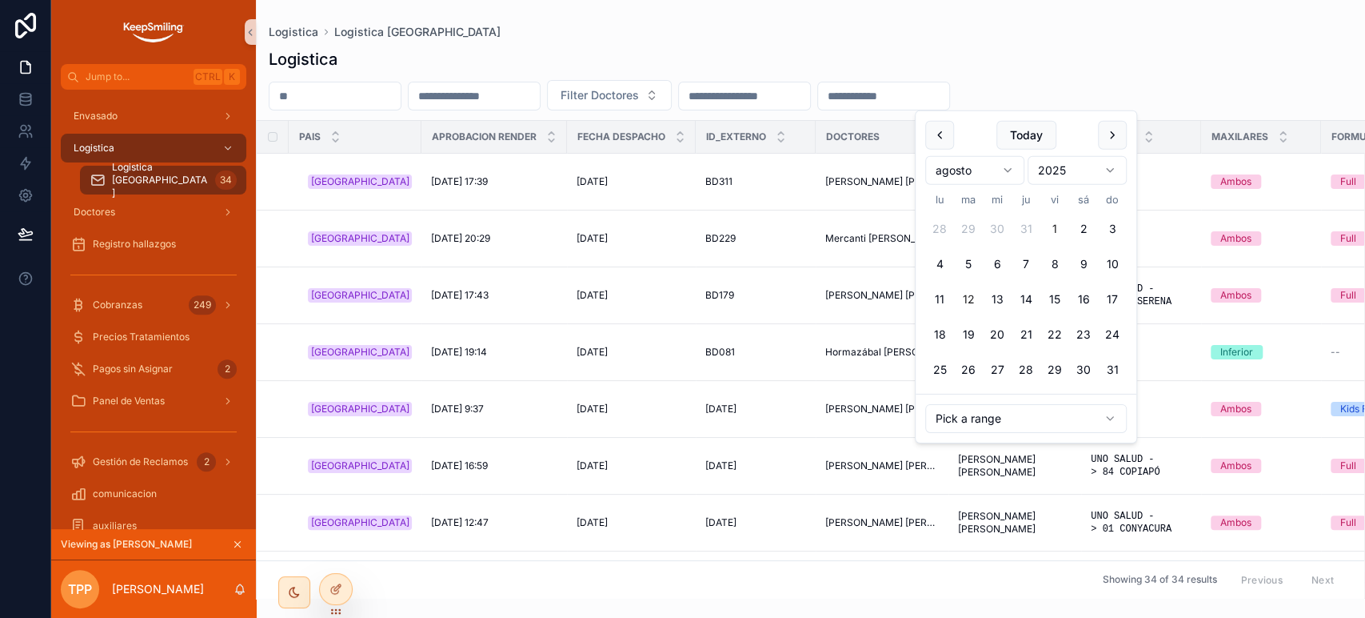
click at [1060, 227] on button "1" at bounding box center [1055, 228] width 29 height 29
type input "**********"
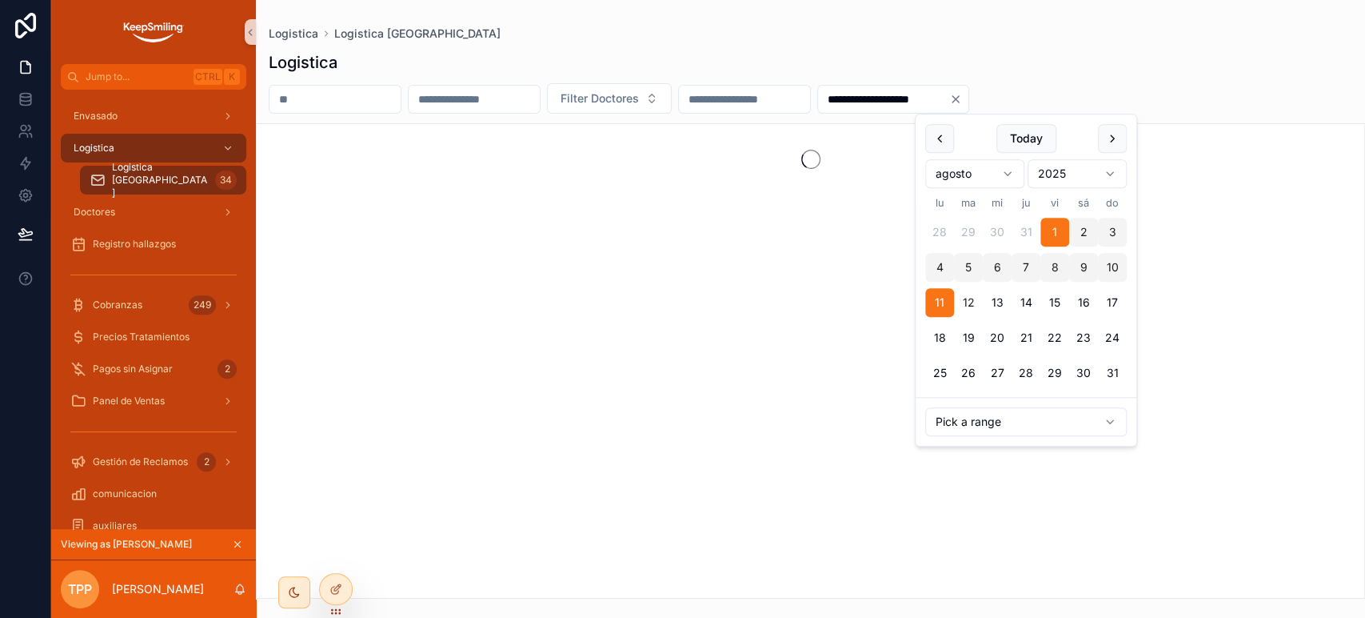
click at [905, 56] on div "Logistica" at bounding box center [811, 62] width 1084 height 22
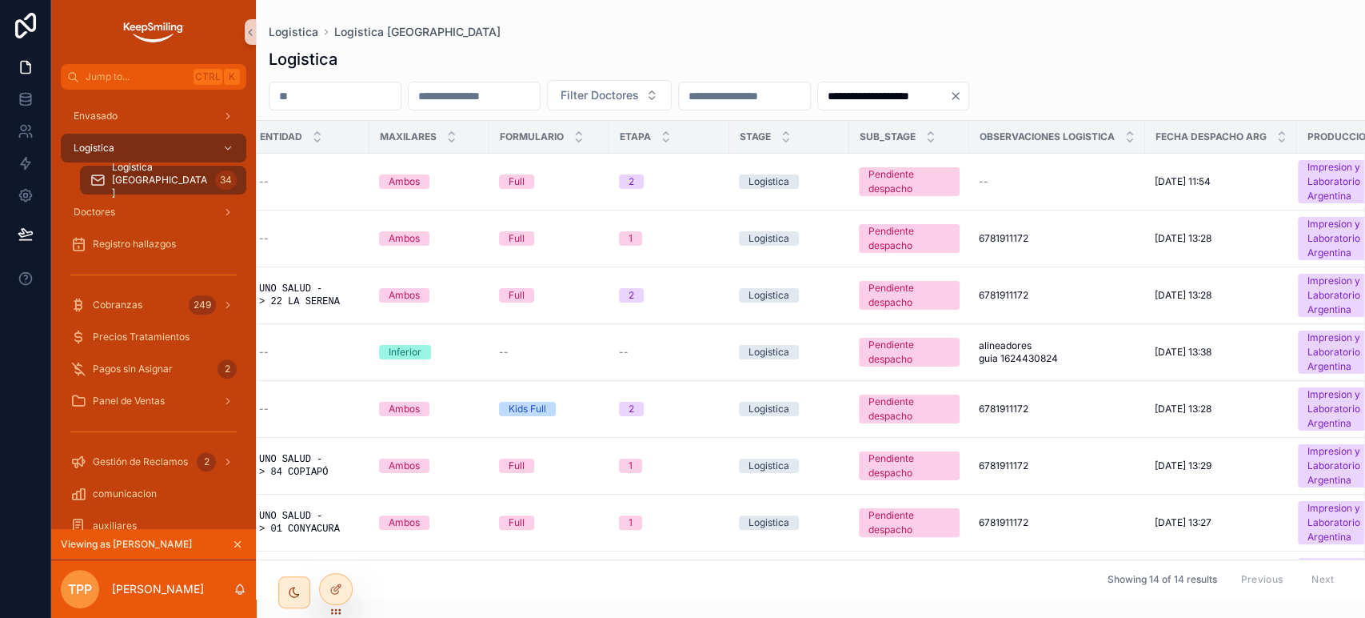
scroll to position [0, 888]
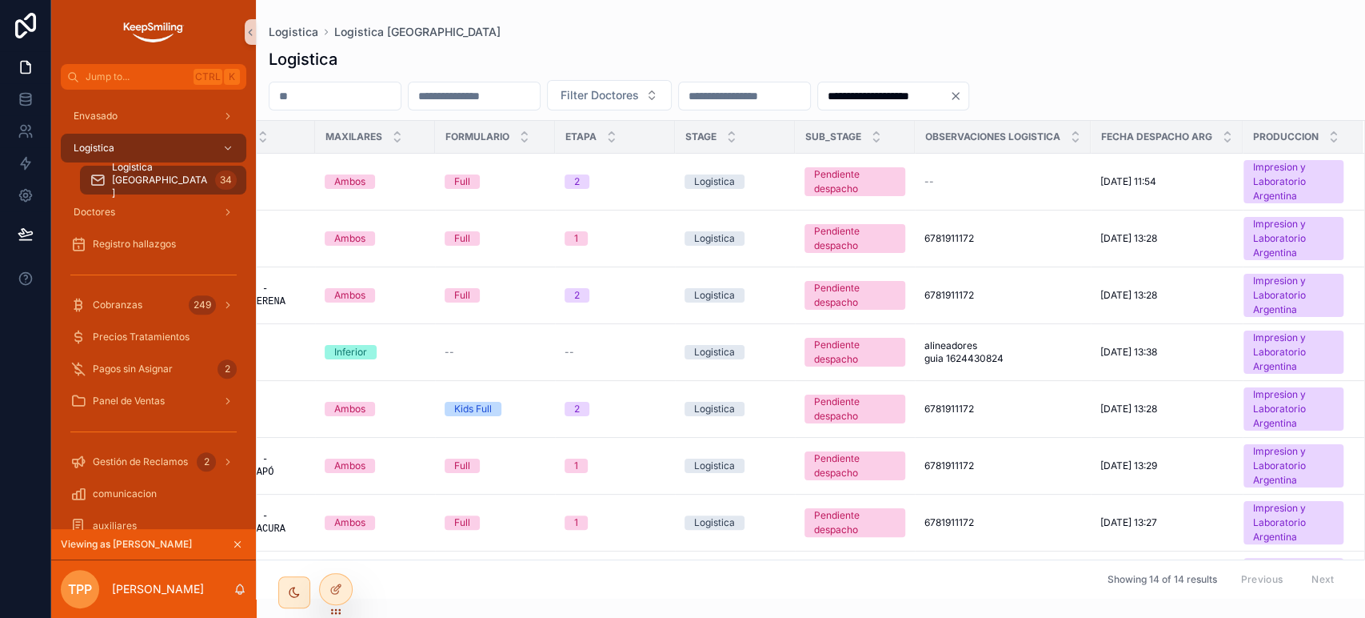
click at [962, 98] on icon "Clear" at bounding box center [955, 96] width 13 height 13
click at [949, 99] on input "scrollable content" at bounding box center [883, 96] width 131 height 22
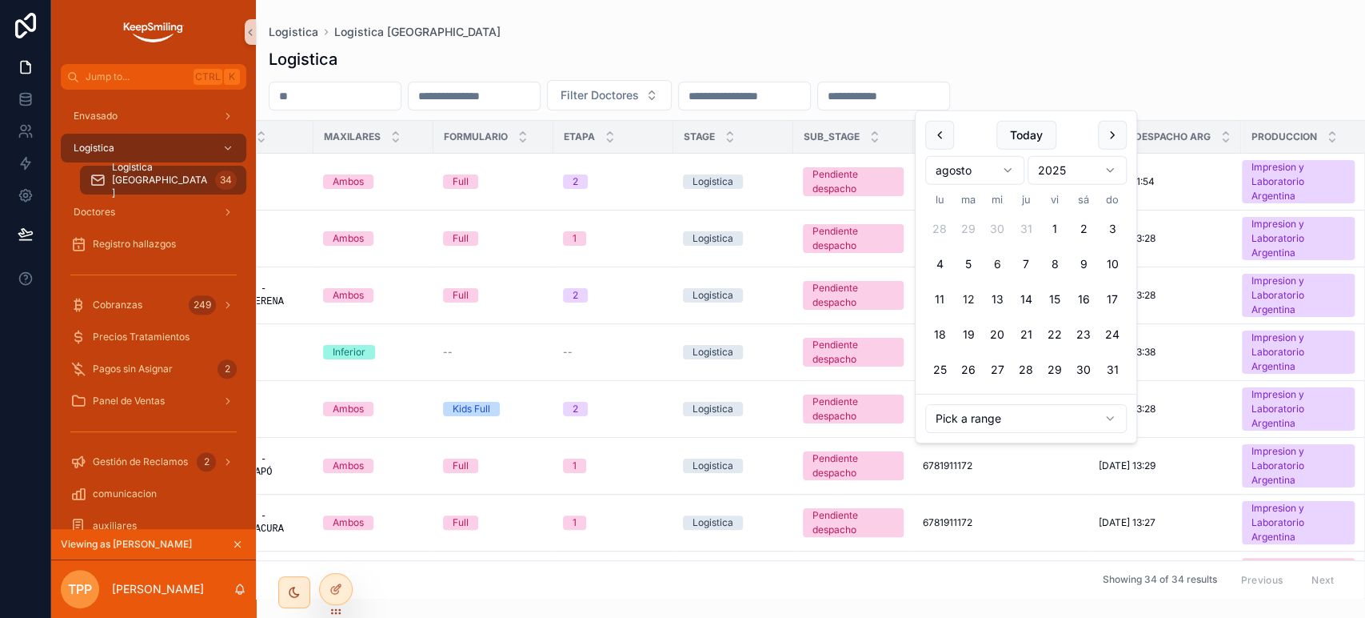
click at [996, 263] on button "6" at bounding box center [997, 264] width 29 height 29
type input "**********"
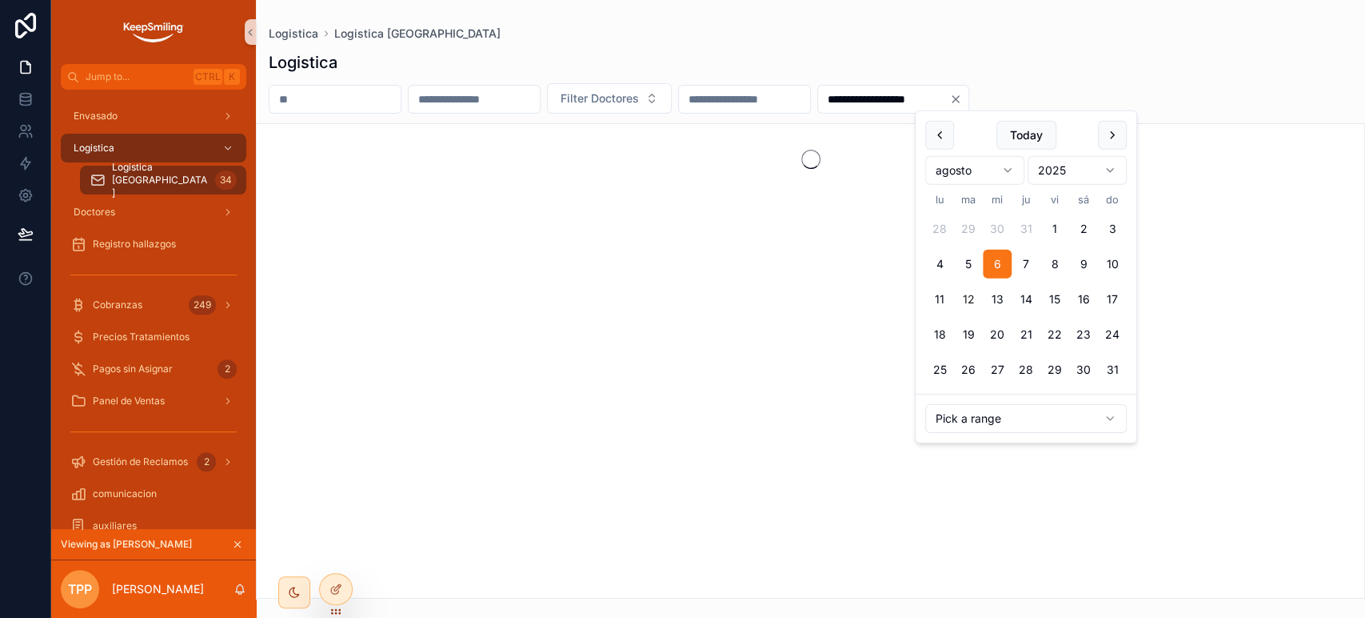
click at [995, 263] on button "6" at bounding box center [997, 264] width 29 height 29
click at [1041, 42] on div "**********" at bounding box center [810, 320] width 1109 height 557
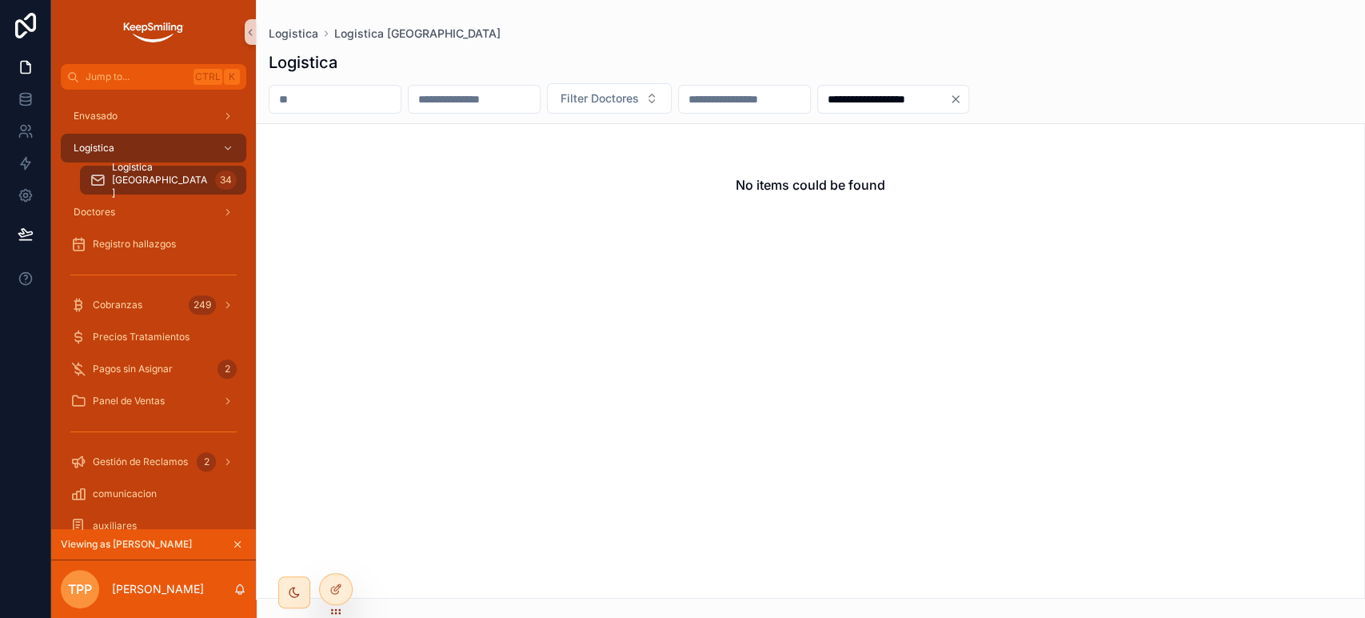
click at [959, 98] on icon "Clear" at bounding box center [956, 99] width 6 height 6
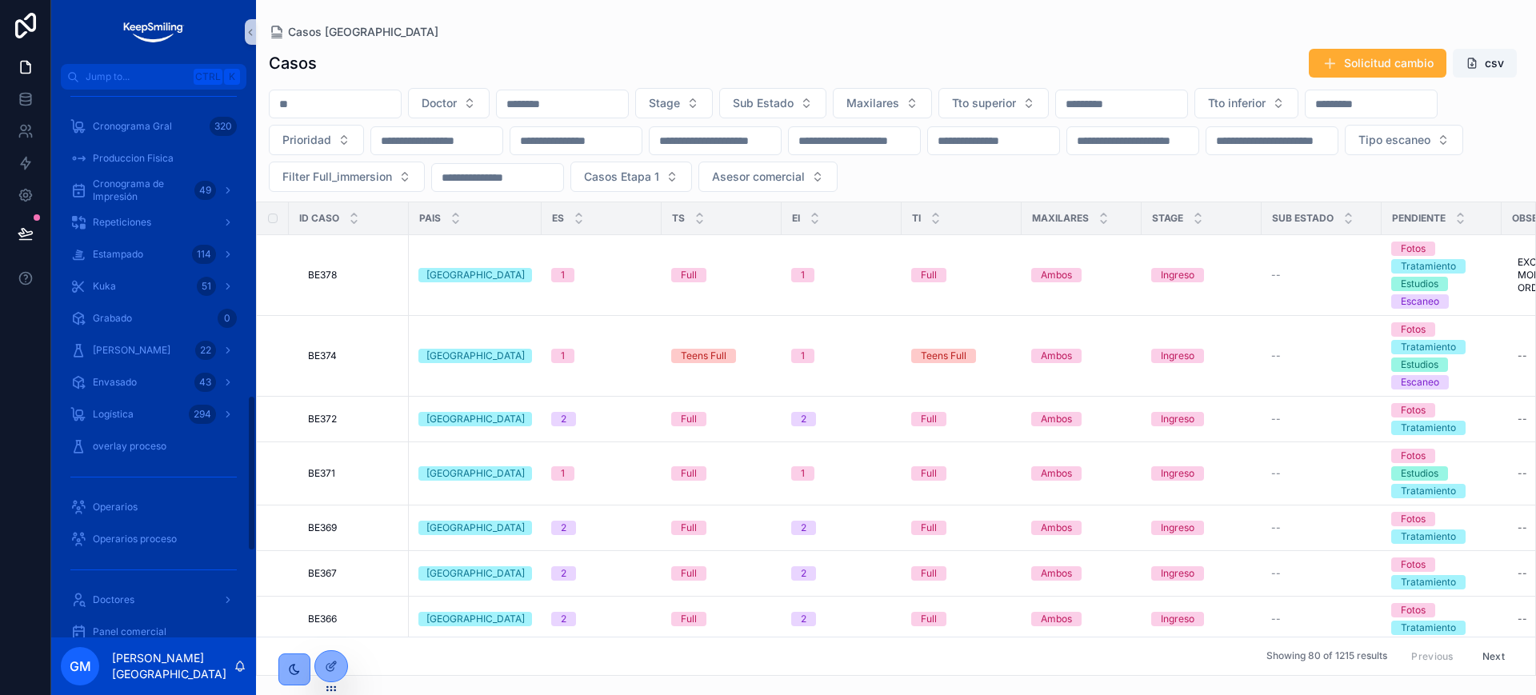
scroll to position [869, 0]
click at [139, 421] on div "Logística 294" at bounding box center [153, 418] width 166 height 26
